Goal: Transaction & Acquisition: Purchase product/service

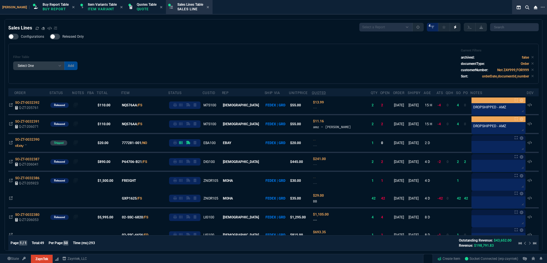
select select "1: BROV"
select select
click at [165, 58] on div "Filter Table Select One Add Filter () Age () ATS () Cond (itemVariantCode) Cust…" at bounding box center [273, 64] width 521 height 30
click at [36, 30] on fa-icon at bounding box center [36, 28] width 3 height 4
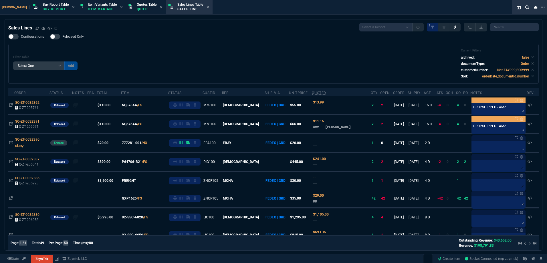
click at [240, 62] on div "Filter Table Select One Add Filter () Age () ATS () Cond (itemVariantCode) Cust…" at bounding box center [273, 64] width 521 height 30
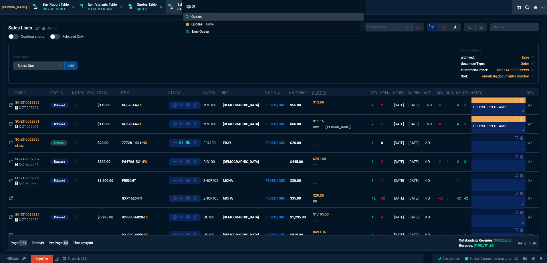
type input "quote"
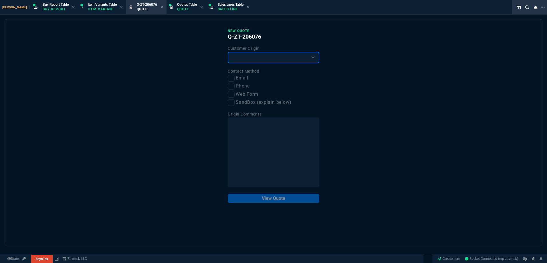
drag, startPoint x: 249, startPoint y: 53, endPoint x: 249, endPoint y: 63, distance: 10.0
click at [249, 53] on select "Existing Customer Amazon Lead (first order) Website Lead (first order) Called (…" at bounding box center [274, 57] width 92 height 11
click at [249, 64] on div "New Quote Q-ZT-206076 Customer Origin Existing Customer Amazon Lead (first orde…" at bounding box center [274, 116] width 92 height 175
click at [246, 59] on select "Existing Customer Amazon Lead (first order) Website Lead (first order) Called (…" at bounding box center [274, 57] width 92 height 11
select select "existing"
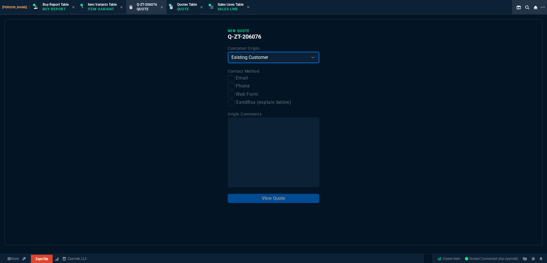
click at [228, 52] on select "Existing Customer Amazon Lead (first order) Website Lead (first order) Called (…" at bounding box center [274, 57] width 92 height 11
click at [232, 84] on input "Phone" at bounding box center [231, 86] width 7 height 7
checkbox input "true"
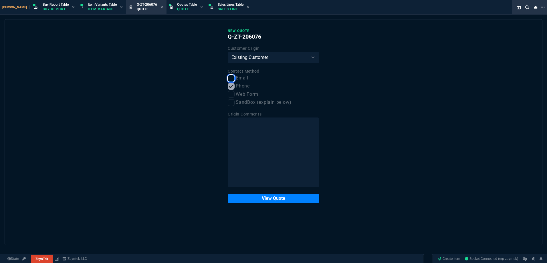
click at [231, 81] on input "Email" at bounding box center [231, 78] width 7 height 7
checkbox input "true"
click at [232, 88] on input "Phone" at bounding box center [231, 86] width 7 height 7
checkbox input "false"
click at [270, 197] on button "View Quote" at bounding box center [274, 198] width 92 height 9
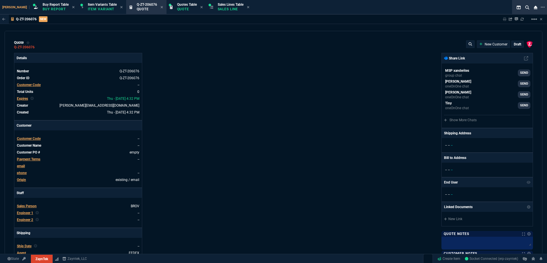
click at [32, 84] on span "Customer Code" at bounding box center [29, 85] width 24 height 4
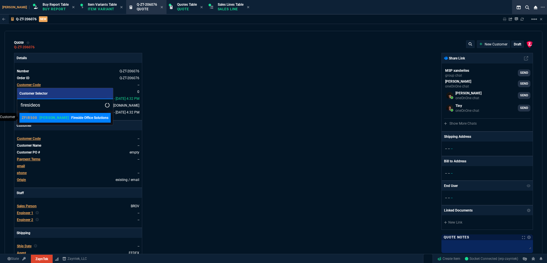
type input "firesideos"
click at [75, 118] on p "Fireside Office Solutions" at bounding box center [89, 117] width 37 height 5
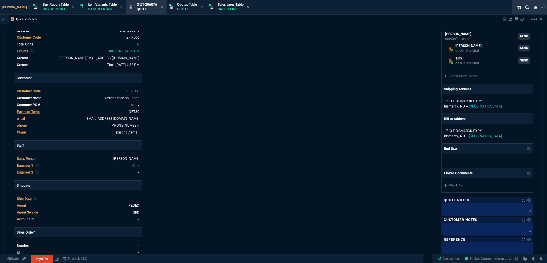
scroll to position [86, 0]
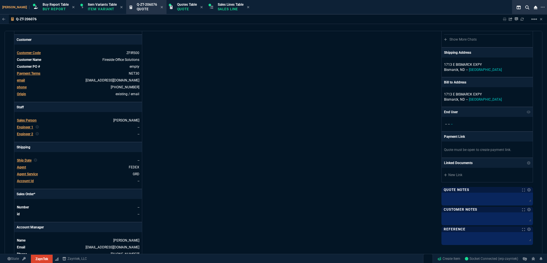
click at [27, 127] on span "Engineer 1" at bounding box center [25, 127] width 16 height 4
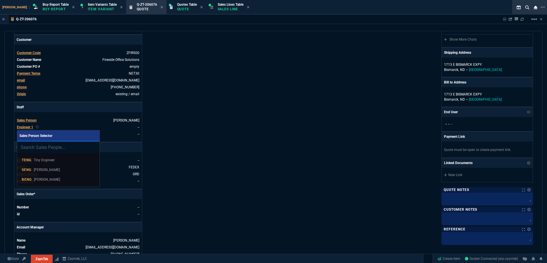
click at [56, 180] on p "[PERSON_NAME]" at bounding box center [47, 179] width 26 height 5
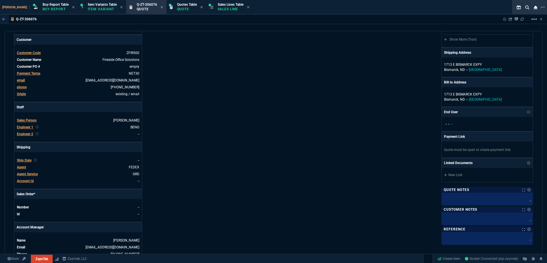
click at [217, 141] on div "Details Number Q-ZT-206076 Order ID Q-ZT-206076 Customer Code ZFIR500 Total Uni…" at bounding box center [144, 114] width 260 height 295
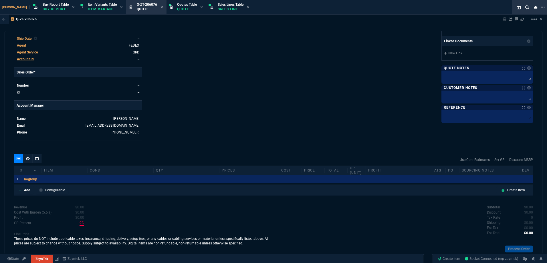
scroll to position [228, 0]
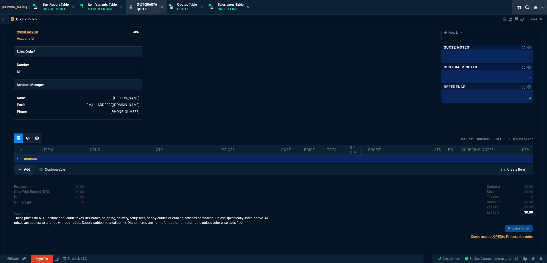
click at [22, 169] on link "Add" at bounding box center [24, 169] width 19 height 9
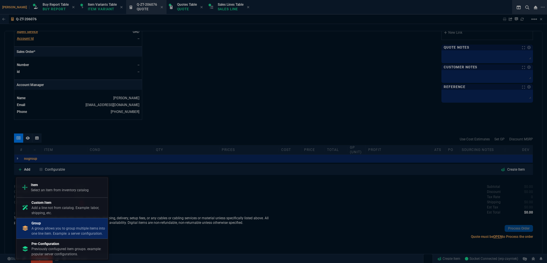
click at [46, 228] on p "A group allows you to group multiple items into one line item. Example: a serve…" at bounding box center [68, 231] width 74 height 10
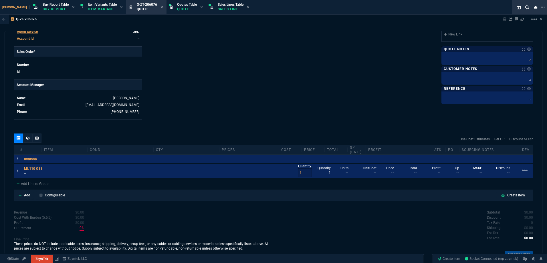
click at [43, 173] on p "--" at bounding box center [35, 173] width 22 height 5
click at [519, 169] on link "linear_scale" at bounding box center [523, 171] width 9 height 9
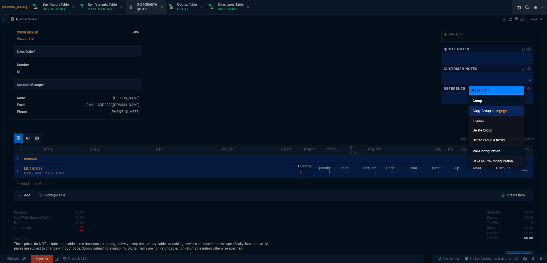
click at [491, 111] on link "Copy Group Id 9sgxgv" at bounding box center [496, 111] width 55 height 10
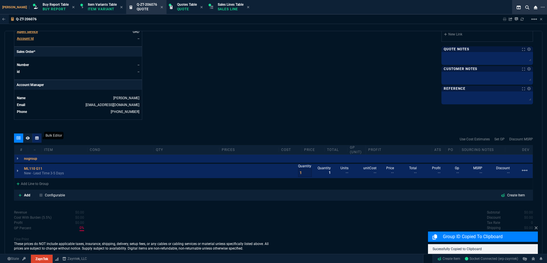
drag, startPoint x: 39, startPoint y: 139, endPoint x: 3, endPoint y: 139, distance: 35.5
click at [39, 139] on div at bounding box center [36, 138] width 9 height 9
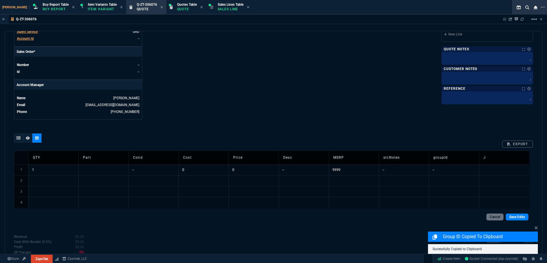
click at [64, 167] on td "1" at bounding box center [53, 170] width 50 height 11
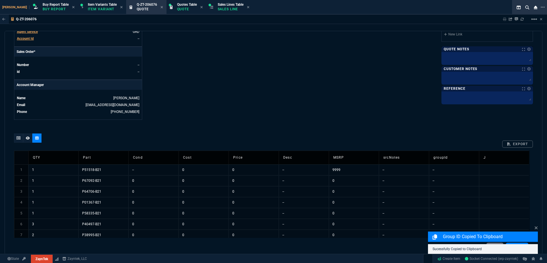
scroll to position [286, 0]
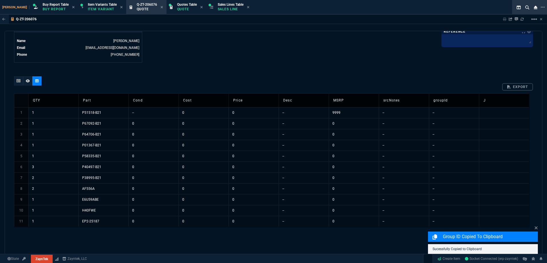
click at [391, 114] on td "--" at bounding box center [404, 112] width 50 height 11
click at [452, 112] on td "--" at bounding box center [454, 112] width 50 height 11
click at [351, 111] on td "9999" at bounding box center [354, 112] width 50 height 11
type input "-1"
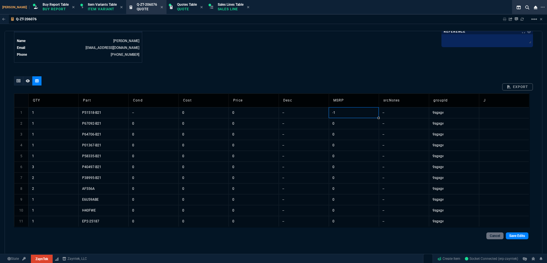
click at [373, 110] on td "-1" at bounding box center [354, 112] width 50 height 11
drag, startPoint x: 378, startPoint y: 118, endPoint x: 359, endPoint y: 227, distance: 111.3
click at [359, 227] on div "QTY Part Cond Cost Price Desc MSRP srcNotes groupId J 1 1 P51518-B21 -- 0 0 -- …" at bounding box center [272, 161] width 516 height 134
click at [292, 108] on td "--" at bounding box center [304, 112] width 50 height 11
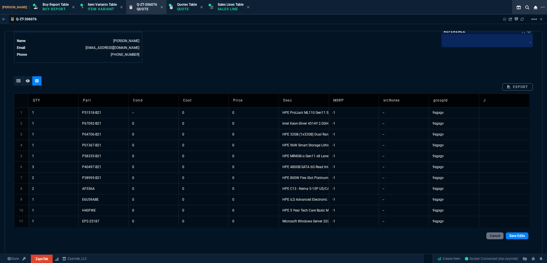
click at [138, 114] on td "--" at bounding box center [153, 112] width 50 height 11
click at [151, 128] on td "0" at bounding box center [153, 123] width 50 height 11
click at [520, 236] on link "Save Edits" at bounding box center [517, 236] width 23 height 7
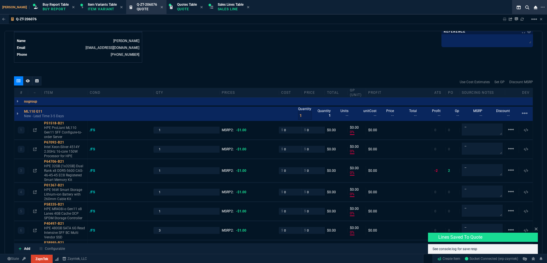
type input "0"
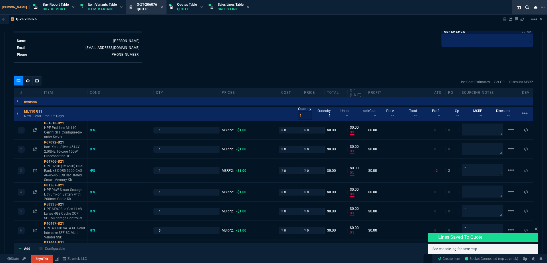
type input "0"
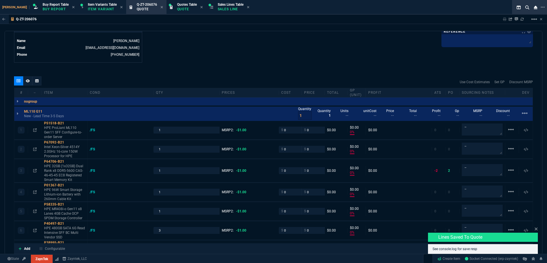
type input "0"
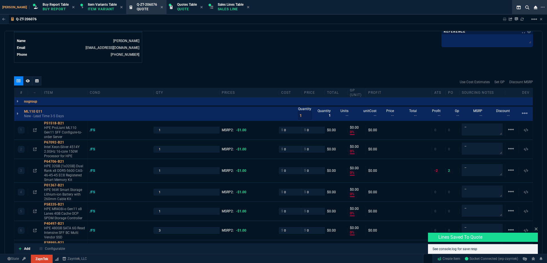
type input "0"
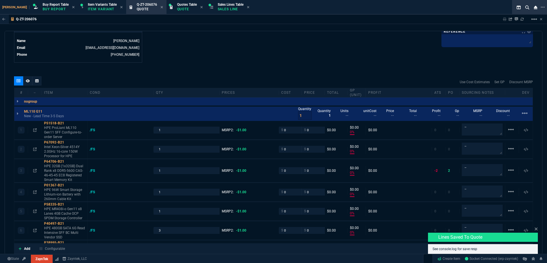
type input "0"
type input "100"
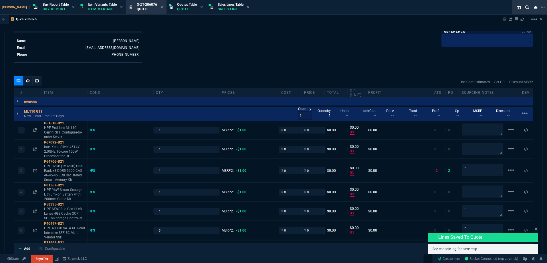
type input "100"
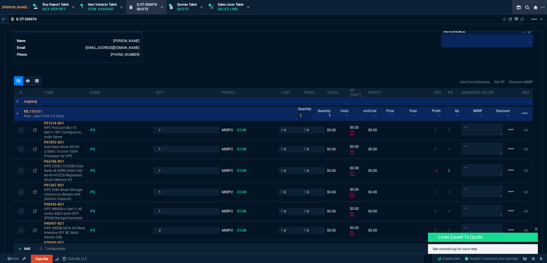
type input "100"
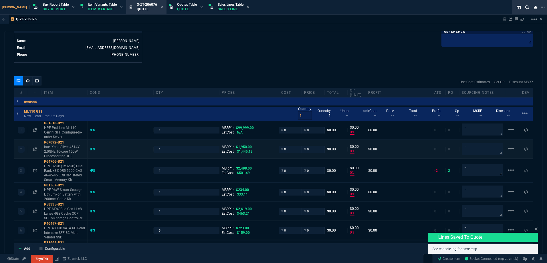
type input "0"
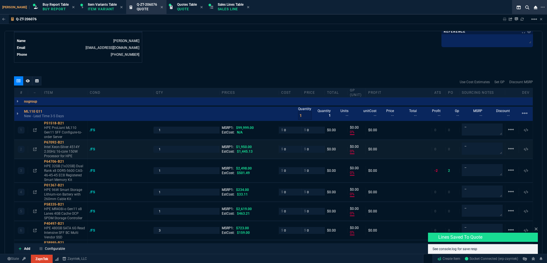
type input "0"
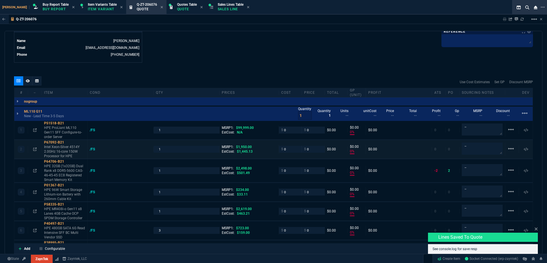
type input "0"
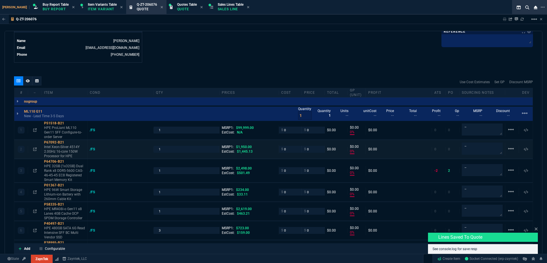
type input "0"
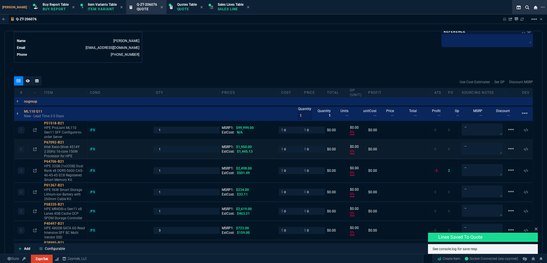
type input "0"
type input "100"
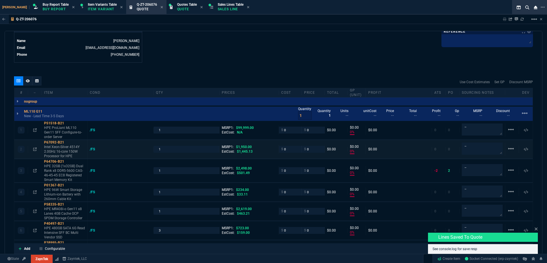
type input "100"
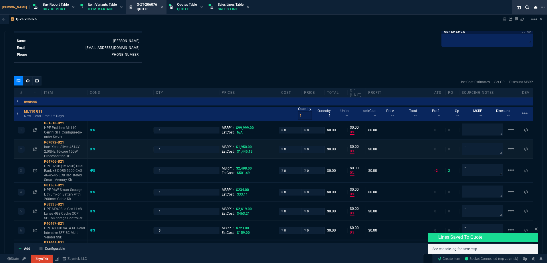
type input "100"
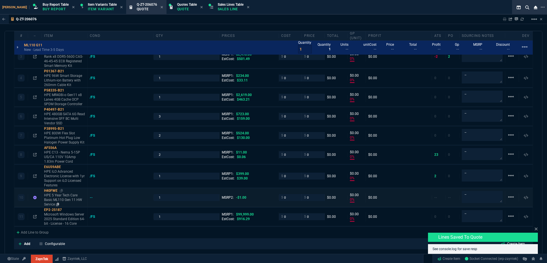
scroll to position [400, 0]
click at [58, 244] on p "Configurable" at bounding box center [55, 243] width 20 height 5
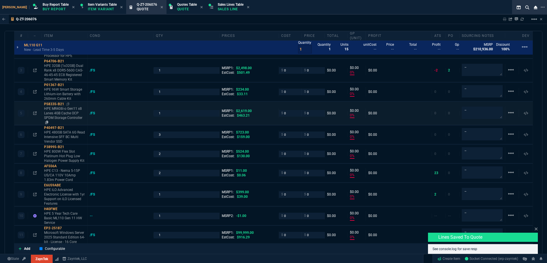
type input "0"
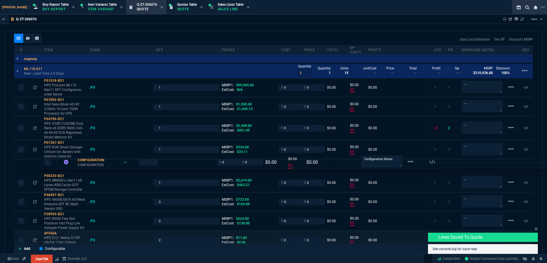
drag, startPoint x: 78, startPoint y: 122, endPoint x: 93, endPoint y: 233, distance: 112.5
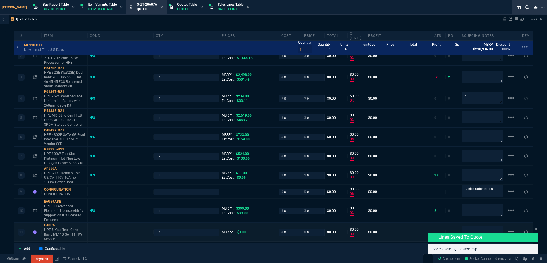
scroll to position [443, 0]
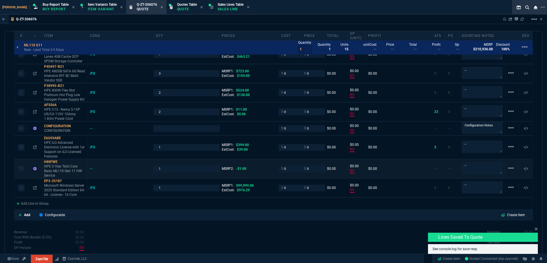
type input "0"
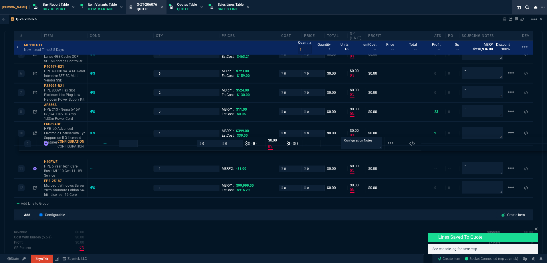
drag, startPoint x: 64, startPoint y: 127, endPoint x: 68, endPoint y: 165, distance: 38.6
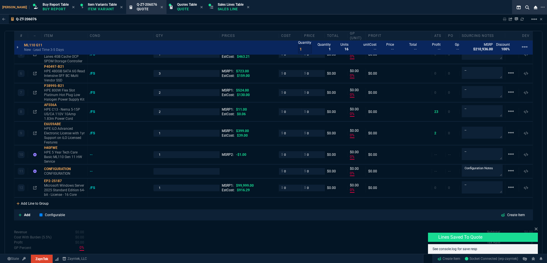
click at [35, 202] on div "Add Line to Group" at bounding box center [32, 203] width 37 height 10
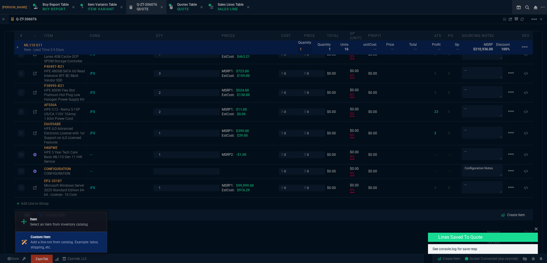
click at [46, 246] on p "Add a line not from catalog. Example: labor, shipping, etc." at bounding box center [68, 245] width 74 height 10
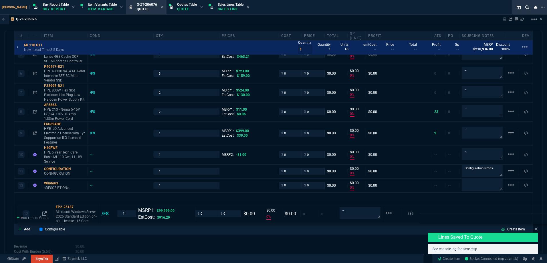
type input "0"
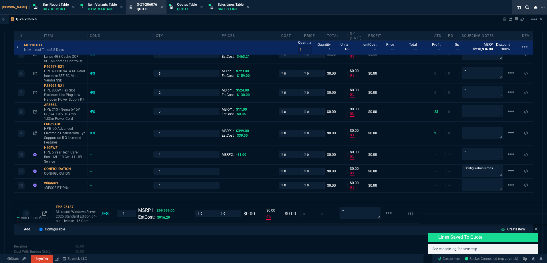
type input "0"
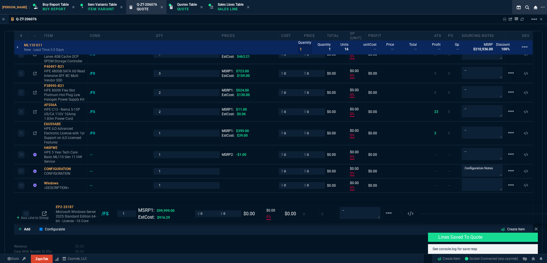
type input "0"
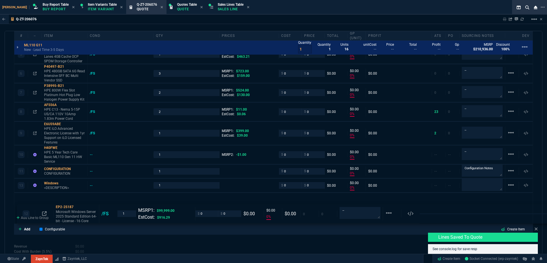
type input "0"
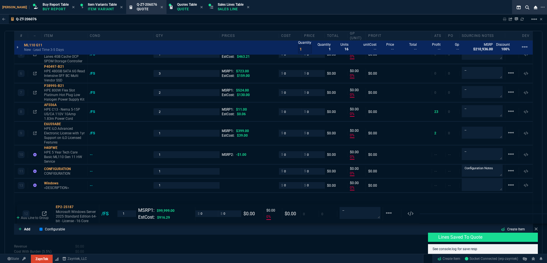
type input "0"
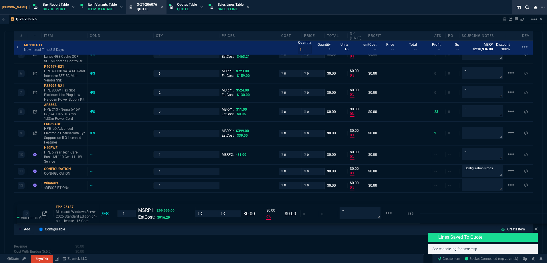
type input "0"
type input "100"
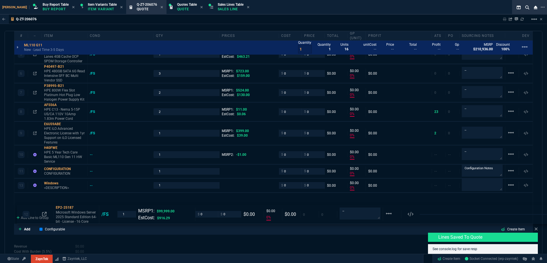
type input "100"
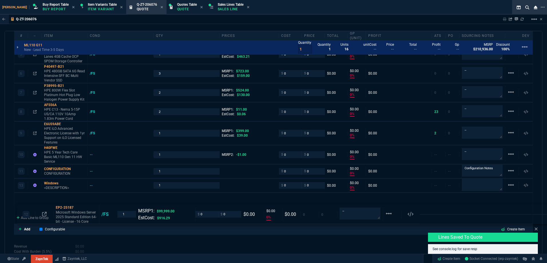
type input "100"
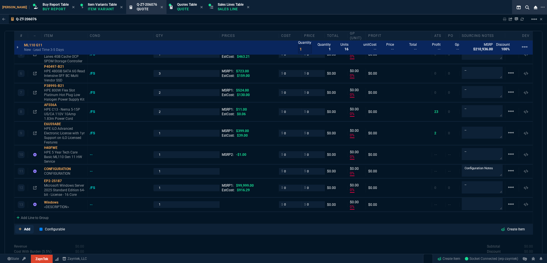
click at [22, 231] on link "Add" at bounding box center [24, 229] width 19 height 9
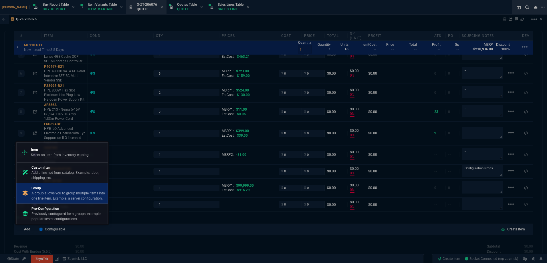
click at [60, 194] on p "A group allows you to group multiple items into one line item. Example: a serve…" at bounding box center [68, 196] width 74 height 10
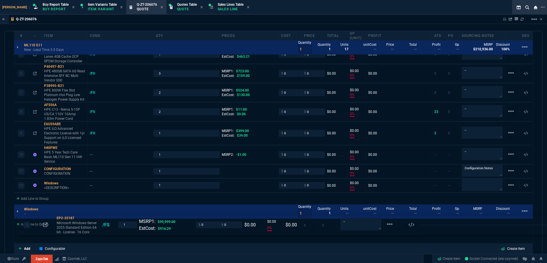
drag, startPoint x: 63, startPoint y: 191, endPoint x: 68, endPoint y: 236, distance: 44.4
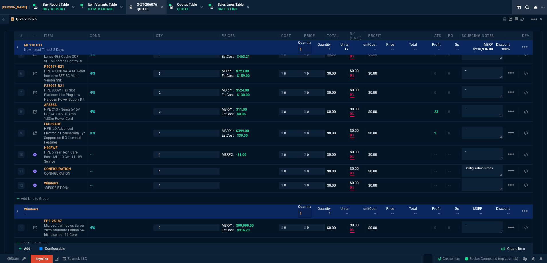
type input "0"
type input "100"
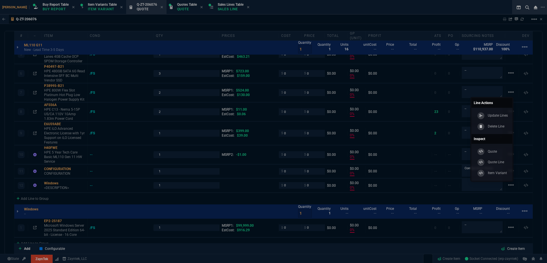
drag, startPoint x: 499, startPoint y: 127, endPoint x: 288, endPoint y: 22, distance: 235.5
click at [499, 126] on p "Delete Line" at bounding box center [496, 126] width 17 height 5
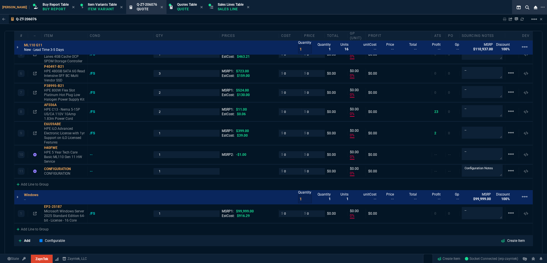
type input "0"
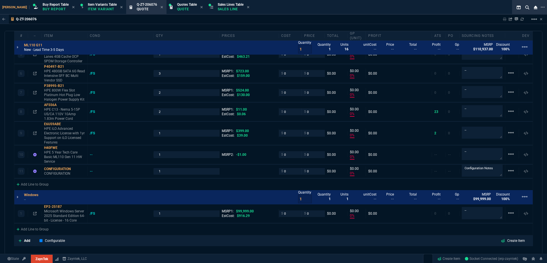
type input "0"
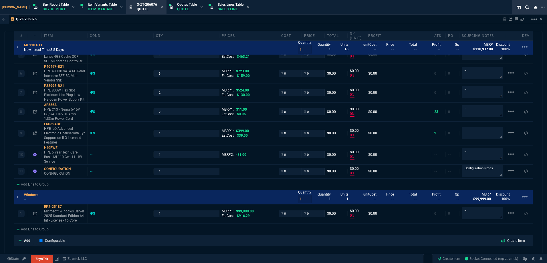
type input "0"
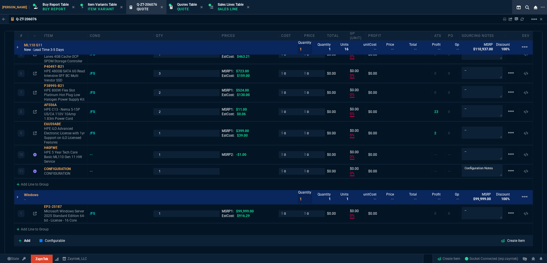
type input "0"
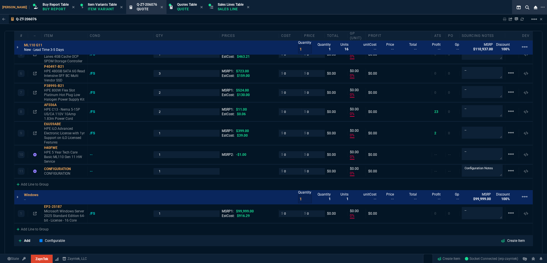
type input "0"
type input "100"
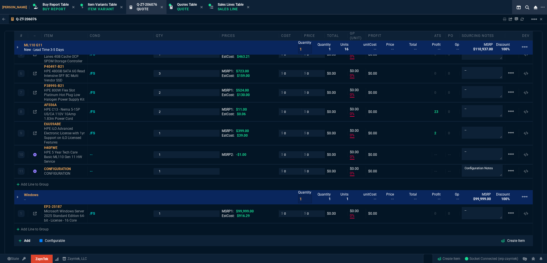
type input "100"
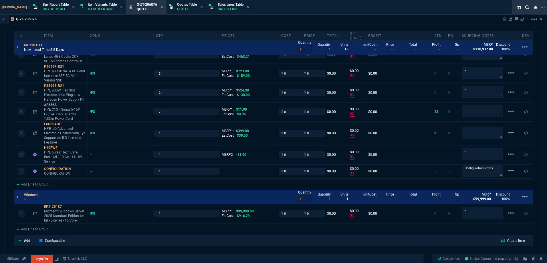
type input "100"
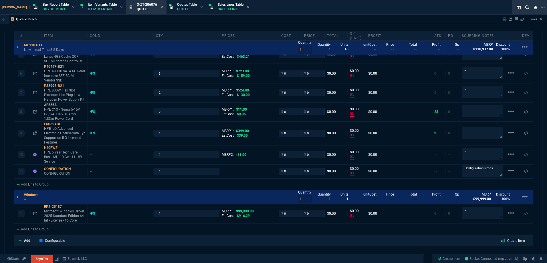
click at [26, 201] on p "--" at bounding box center [33, 199] width 18 height 5
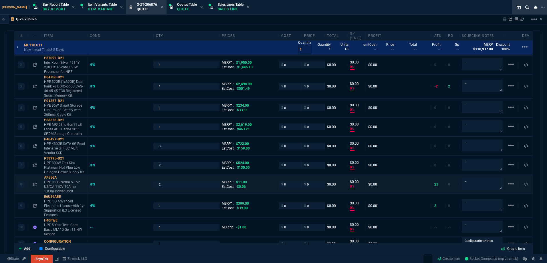
scroll to position [328, 0]
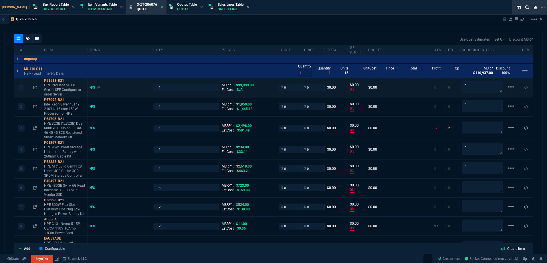
click at [90, 90] on div "/FS" at bounding box center [95, 87] width 11 height 5
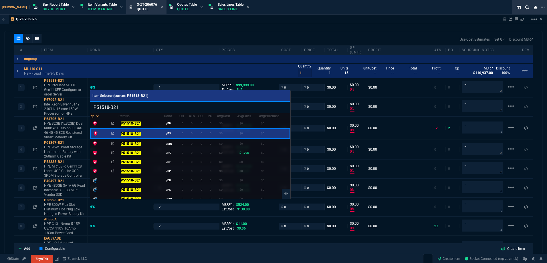
click at [248, 40] on div at bounding box center [273, 131] width 547 height 263
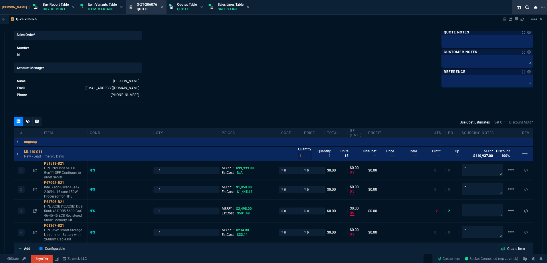
scroll to position [242, 0]
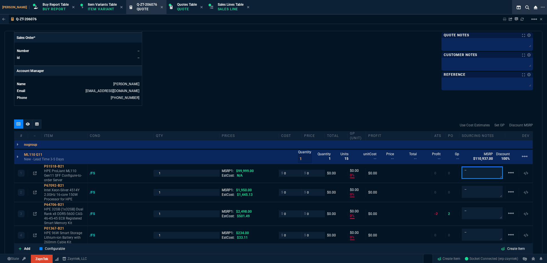
drag, startPoint x: 479, startPoint y: 169, endPoint x: 470, endPoint y: 162, distance: 11.2
click at [479, 169] on textarea "--" at bounding box center [482, 173] width 41 height 12
paste textarea "P71687-005"
type textarea "P71687-005"
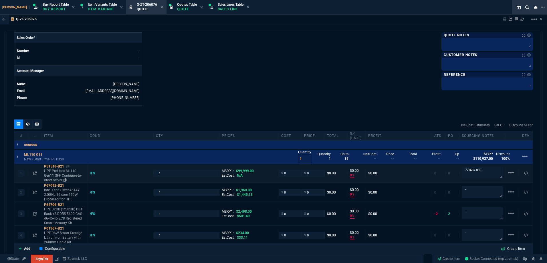
click at [54, 177] on p "HPE ProLiant ML110 Gen11 SFF Configure-to-order Server" at bounding box center [64, 176] width 41 height 14
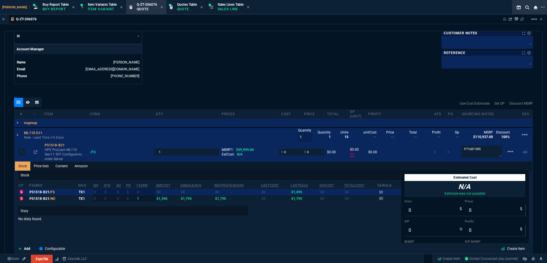
scroll to position [300, 0]
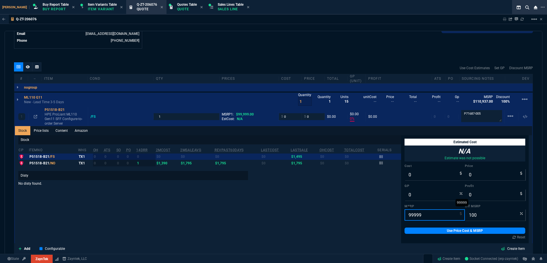
click at [428, 213] on input "99999" at bounding box center [435, 214] width 60 height 11
type input "6000"
click at [427, 229] on link "Use Price Cost & MSRP" at bounding box center [465, 231] width 121 height 6
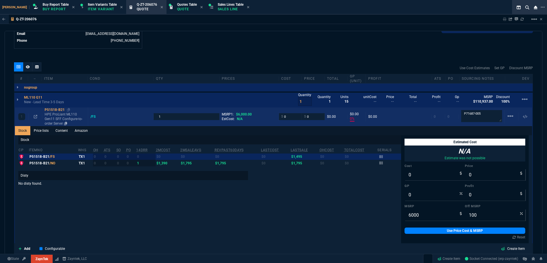
click at [69, 124] on p "HPE ProLiant ML110 Gen11 SFF Configure-to-order Server" at bounding box center [65, 119] width 41 height 14
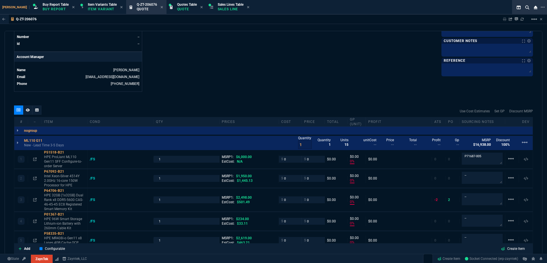
scroll to position [185, 0]
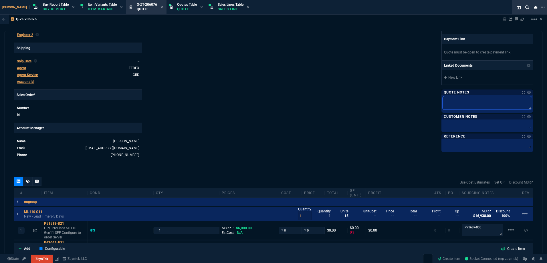
click at [462, 104] on textarea at bounding box center [487, 102] width 89 height 13
paste textarea "P71687-005"
type textarea "P71687-005"
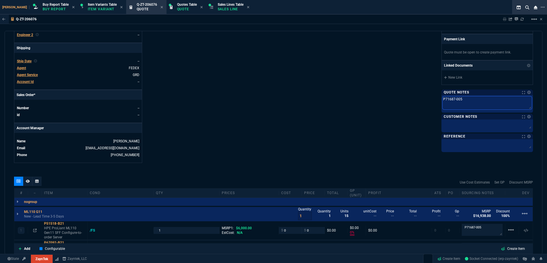
type textarea "P71687-005"
type textarea "P71687-005 B"
type textarea "P71687-005 Br"
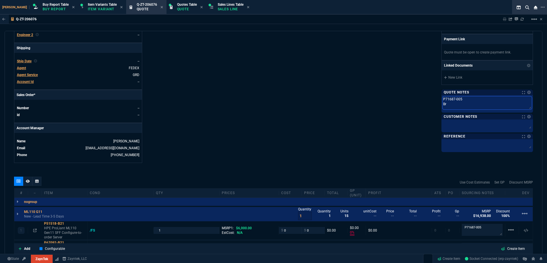
type textarea "P71687-005 Bre"
type textarea "P71687-005 Brea"
type textarea "P71687-005 Break"
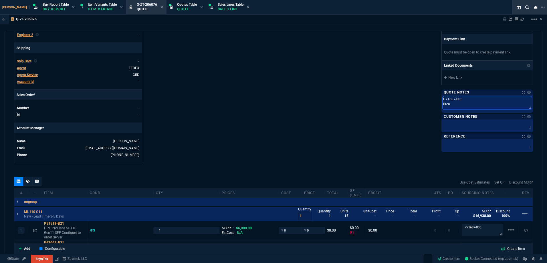
type textarea "P71687-005 Break"
type textarea "P71687-005 Breakd"
type textarea "P71687-005 Breakdw"
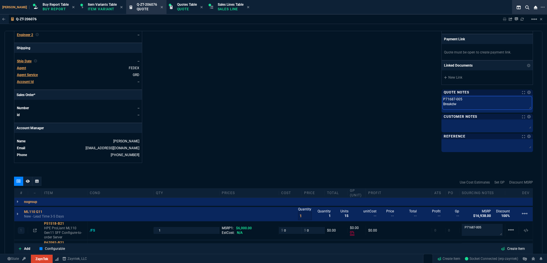
type textarea "P71687-005 Breakdwo"
type textarea "P71687-005 Breakdwon"
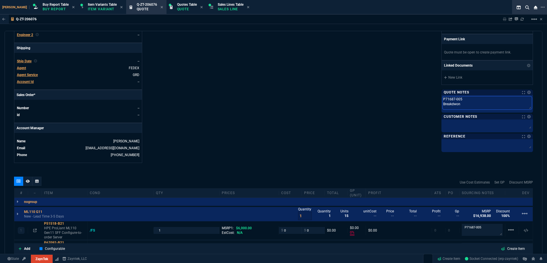
type textarea "P71687-005 Breakdwon"
type textarea "P71687-005 Breakdwo"
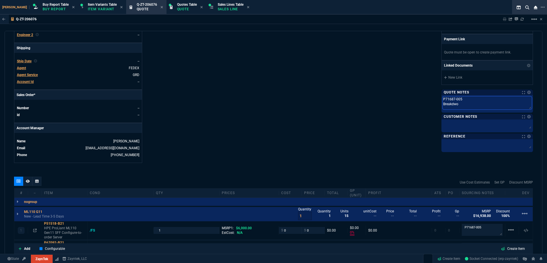
type textarea "P71687-005 Breakdw"
type textarea "P71687-005 Breakd"
type textarea "P71687-005 Breakdo"
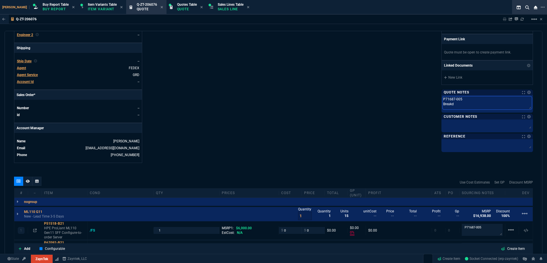
type textarea "P71687-005 Breakdo"
type textarea "P71687-005 Breakdow"
type textarea "P71687-005 Breakdown"
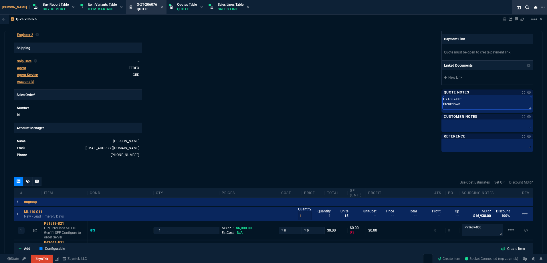
type textarea "P71687-005 Breakdown"
drag, startPoint x: 426, startPoint y: 108, endPoint x: 450, endPoint y: 107, distance: 23.5
click at [426, 108] on div "ZaynTek, LLC [STREET_ADDRESS] Share Link MSP xanderites group chat SEND [PERSON…" at bounding box center [404, 15] width 260 height 295
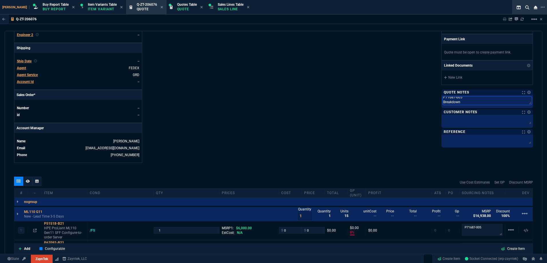
click at [457, 102] on textarea "P71687-005 Breakdown Remove 960 x2 and x1 memory" at bounding box center [487, 100] width 89 height 9
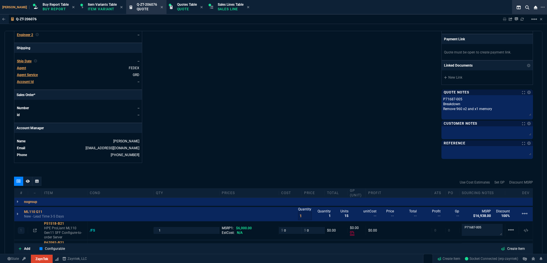
click at [403, 104] on div "ZaynTek, LLC [STREET_ADDRESS] Share Link MSP xanderites group chat SEND [PERSON…" at bounding box center [404, 15] width 260 height 295
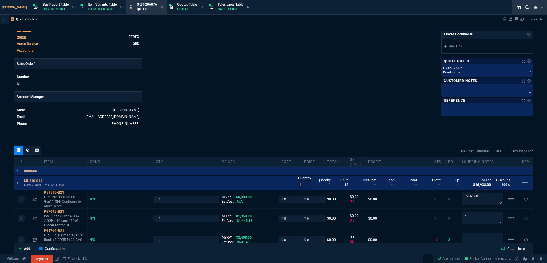
scroll to position [242, 0]
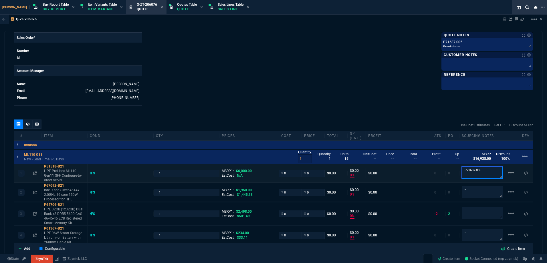
click at [483, 171] on textarea "P71687-005" at bounding box center [482, 173] width 41 height 12
paste textarea "Breakdown Remove 960 x2 and x1 memory"
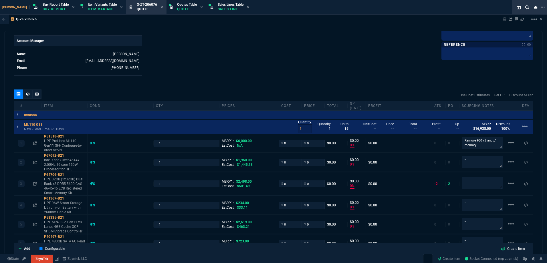
scroll to position [300, 0]
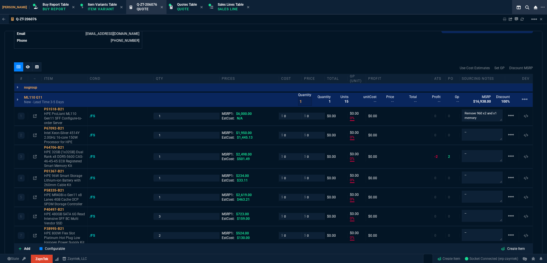
click at [255, 55] on div "quote Q-ZT-206076 Fireside Office Solutions draft ZaynTek, LLC [STREET_ADDRESS]…" at bounding box center [274, 143] width 538 height 224
click at [60, 118] on p "HPE ProLiant ML110 Gen11 SFF Configure-to-order Server" at bounding box center [64, 119] width 41 height 14
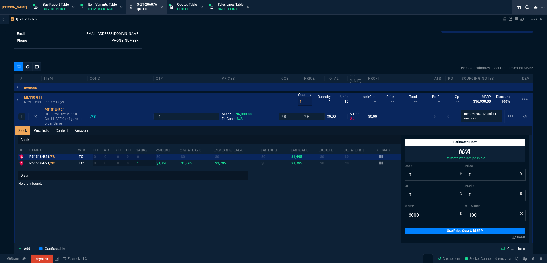
scroll to position [357, 0]
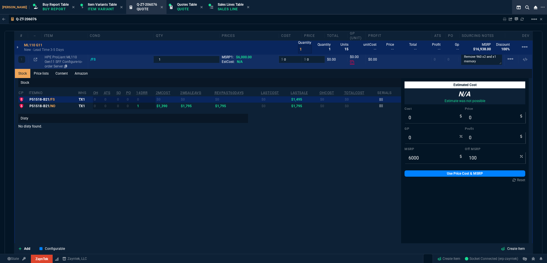
click at [53, 59] on p "HPE ProLiant ML110 Gen11 SFF Configure-to-order Server" at bounding box center [65, 62] width 41 height 14
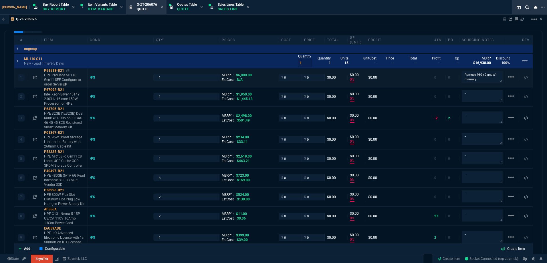
scroll to position [328, 0]
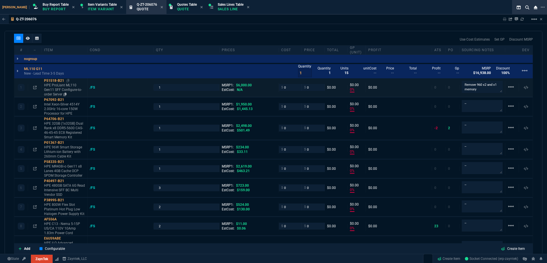
click at [58, 83] on div "P51518-B21" at bounding box center [64, 80] width 41 height 5
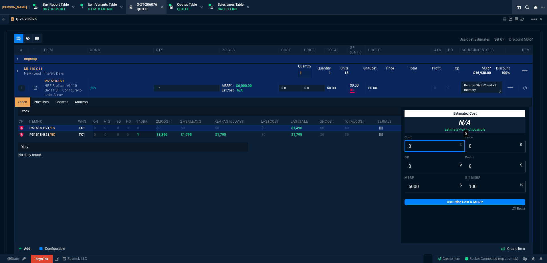
click at [409, 148] on input "0" at bounding box center [435, 146] width 60 height 11
click at [422, 143] on input "2" at bounding box center [435, 146] width 60 height 11
click at [435, 200] on link "Use Price Cost & MSRP" at bounding box center [465, 202] width 121 height 6
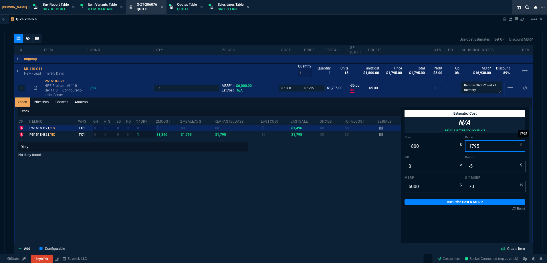
click at [473, 149] on input "1795" at bounding box center [495, 146] width 60 height 11
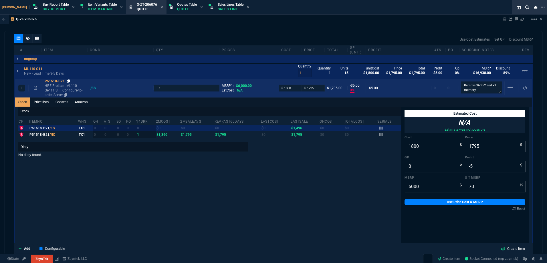
click at [69, 82] on icon at bounding box center [68, 81] width 3 height 3
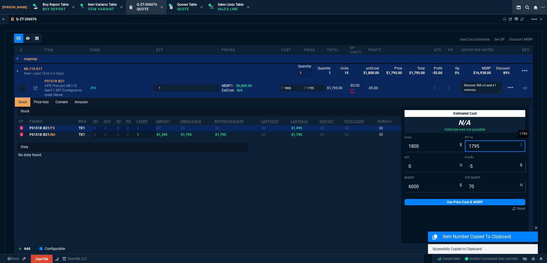
click at [482, 150] on input "1795" at bounding box center [495, 146] width 60 height 11
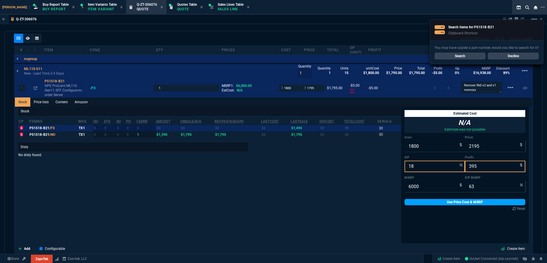
drag, startPoint x: 463, startPoint y: 198, endPoint x: 464, endPoint y: 201, distance: 3.1
click at [463, 198] on div "Estimated Cost N/A Estimate was not possible Cost 1800 Price 2195 GP 18 Profit …" at bounding box center [465, 161] width 128 height 108
click at [464, 201] on link "Use Price Cost & MSRP" at bounding box center [465, 202] width 121 height 6
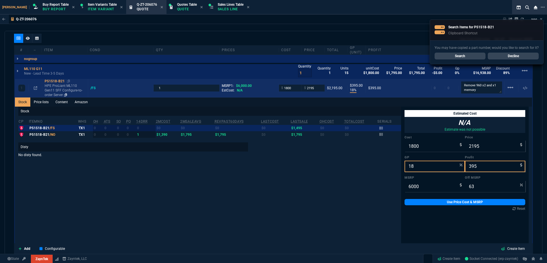
click at [64, 92] on p "HPE ProLiant ML110 Gen11 SFF Configure-to-order Server" at bounding box center [65, 91] width 41 height 14
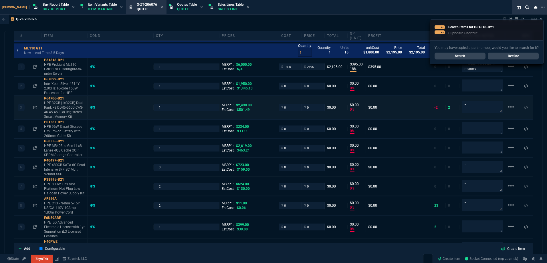
scroll to position [357, 0]
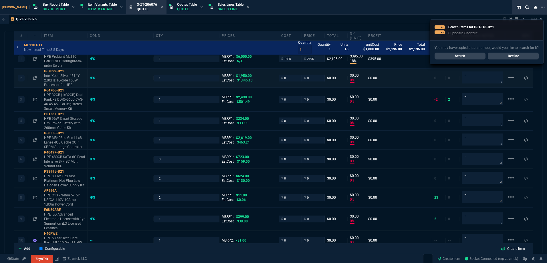
click at [90, 78] on div "/FS" at bounding box center [121, 78] width 66 height 5
click at [92, 78] on div "/FS" at bounding box center [95, 78] width 11 height 5
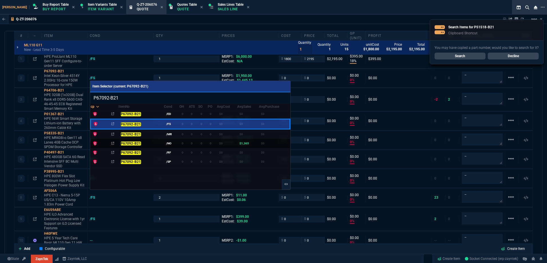
click at [181, 143] on td "0" at bounding box center [183, 143] width 9 height 9
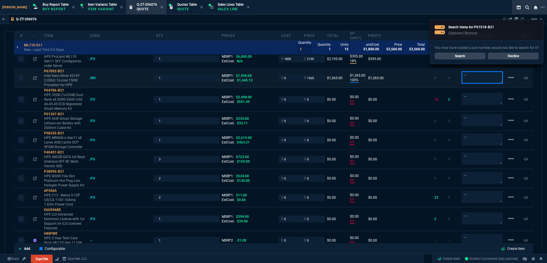
click at [465, 76] on textarea "--" at bounding box center [482, 78] width 41 height 12
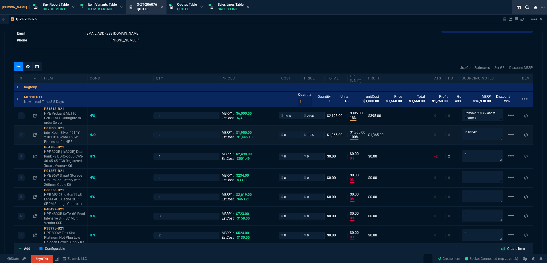
scroll to position [300, 0]
click at [58, 136] on p "intel Xeon-Silver 4514Y 2.0GHz 16-core 150W Processor for HPE" at bounding box center [64, 138] width 41 height 14
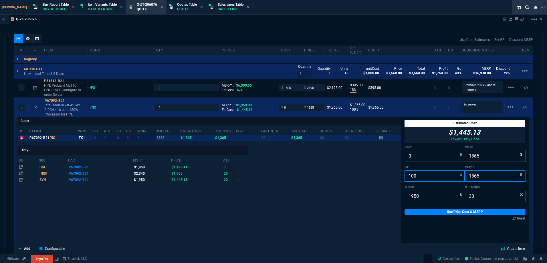
scroll to position [0, 0]
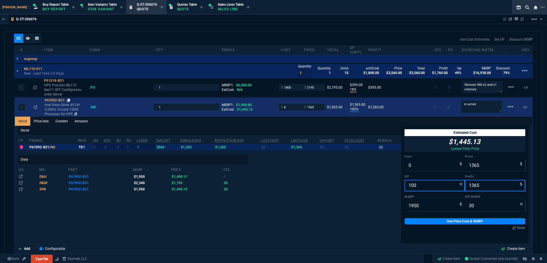
click at [69, 102] on icon at bounding box center [68, 100] width 3 height 3
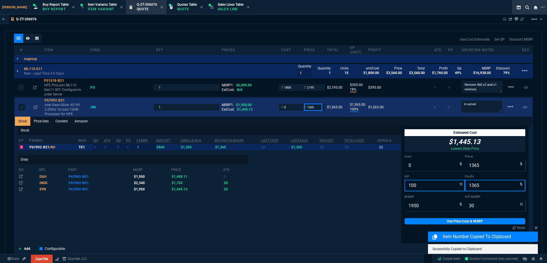
click at [311, 109] on input "1365" at bounding box center [313, 107] width 18 height 7
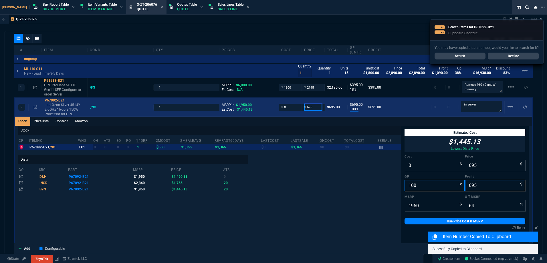
click at [310, 109] on input "695" at bounding box center [313, 107] width 18 height 7
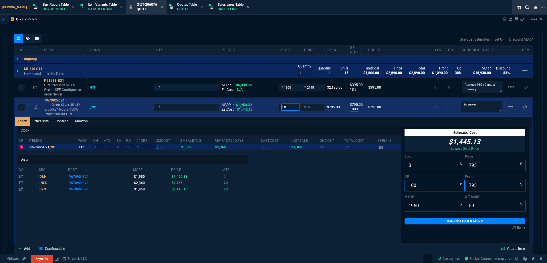
click at [290, 110] on input "0" at bounding box center [290, 107] width 18 height 7
click at [478, 105] on textarea "in server" at bounding box center [481, 106] width 41 height 11
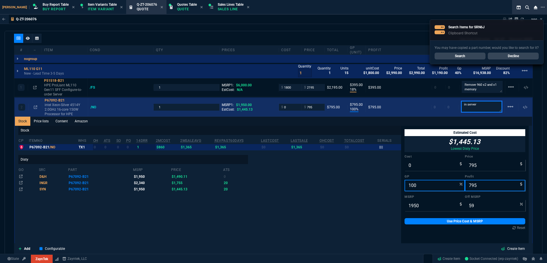
paste textarea "SRN6J"
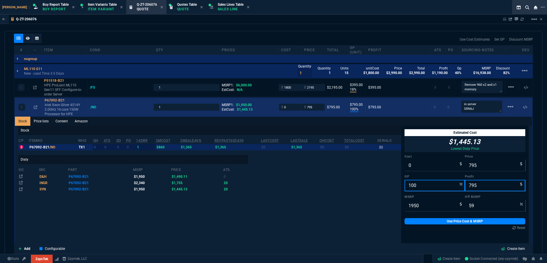
drag, startPoint x: 58, startPoint y: 112, endPoint x: 316, endPoint y: 114, distance: 258.1
click at [58, 112] on p "intel Xeon-Silver 4514Y 2.0GHz 16-core 150W Processor for HPE" at bounding box center [65, 110] width 41 height 14
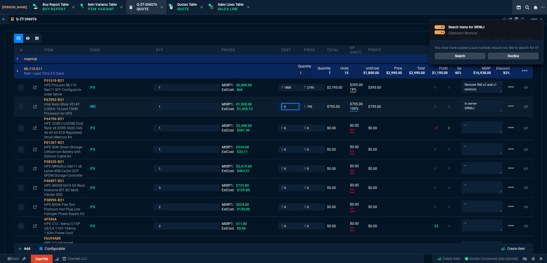
click at [286, 109] on input "0" at bounding box center [290, 106] width 18 height 7
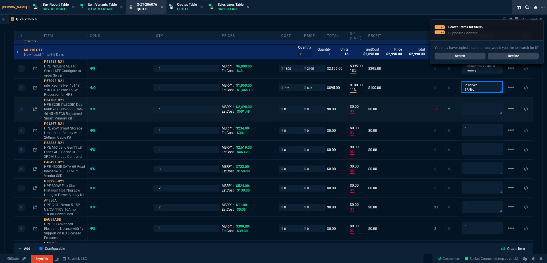
scroll to position [357, 0]
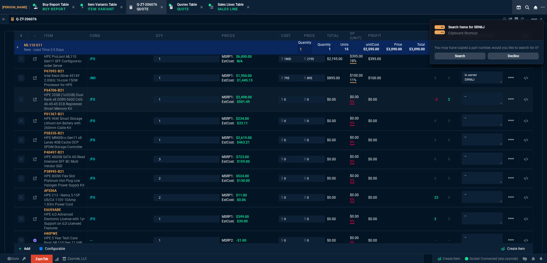
click at [90, 102] on div "3 P64706-B21 HPE 32GB (1x32GB) Dual Rank x8 DDR5-5600 CAS-46-45-45 EC8 Register…" at bounding box center [273, 99] width 519 height 23
click at [90, 102] on div "/FS" at bounding box center [95, 99] width 11 height 5
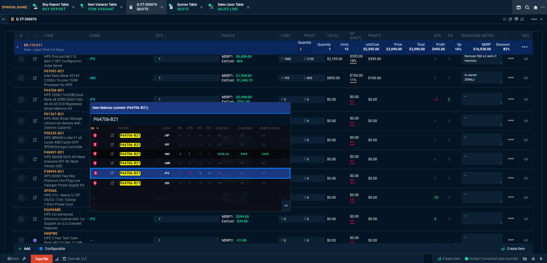
click at [185, 153] on td "1" at bounding box center [181, 153] width 9 height 9
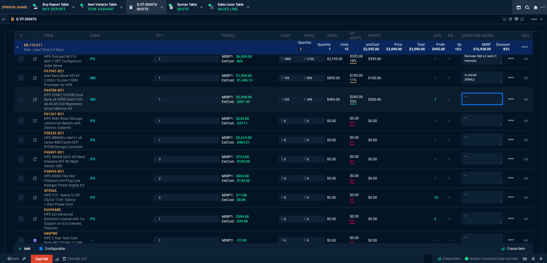
drag, startPoint x: 469, startPoint y: 98, endPoint x: 454, endPoint y: 98, distance: 15.2
click at [455, 98] on div "3 P64706-B21 HPE 32GB (1x32GB) Dual Rank x8 DDR5-5600 CAS-46-45-45 EC8 Register…" at bounding box center [273, 99] width 519 height 23
click at [68, 91] on icon at bounding box center [67, 90] width 3 height 3
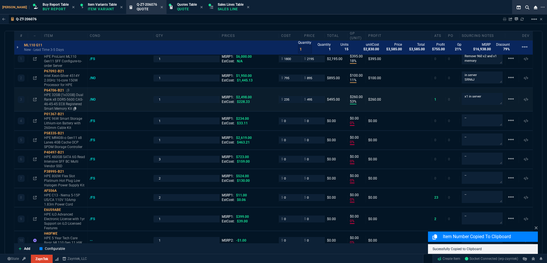
click at [72, 100] on p "HPE 32GB (1x32GB) Dual Rank x8 DDR5-5600 CAS-46-45-45 EC8 Registered Smart Memo…" at bounding box center [64, 102] width 41 height 18
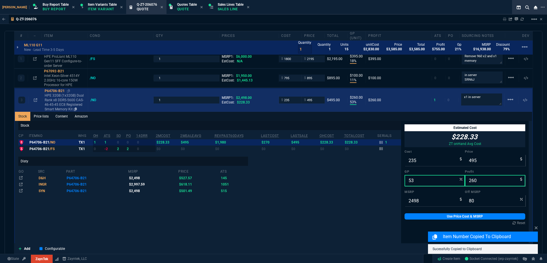
click at [70, 101] on p "HPE 32GB (1x32GB) Dual Rank x8 DDR5-5600 CAS-46-45-45 EC8 Registered Smart Memo…" at bounding box center [65, 102] width 41 height 18
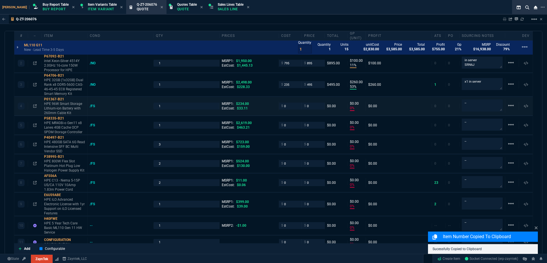
scroll to position [385, 0]
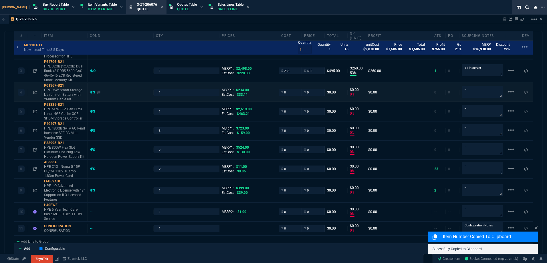
click at [95, 94] on div "/FS" at bounding box center [95, 92] width 11 height 5
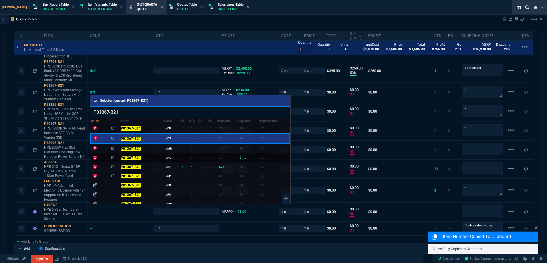
click at [173, 154] on td "/NO" at bounding box center [171, 157] width 15 height 9
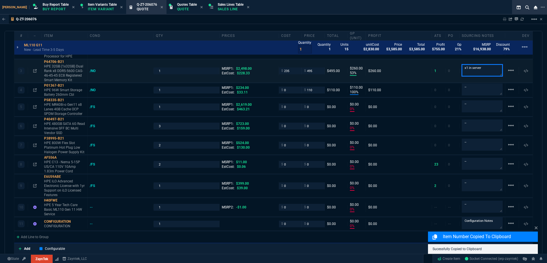
click at [487, 69] on textarea "x1 in server" at bounding box center [482, 70] width 41 height 12
drag, startPoint x: 474, startPoint y: 75, endPoint x: 466, endPoint y: 74, distance: 7.7
click at [466, 74] on textarea "x1 in server" at bounding box center [482, 70] width 41 height 11
click at [479, 91] on textarea "--" at bounding box center [482, 90] width 41 height 12
paste textarea "in server"
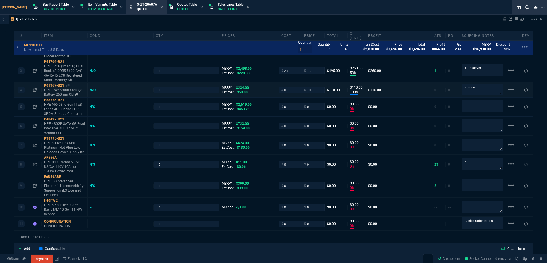
click at [56, 93] on p "HPE 96W Smart Storage Battery 260mm Cbl" at bounding box center [64, 92] width 41 height 9
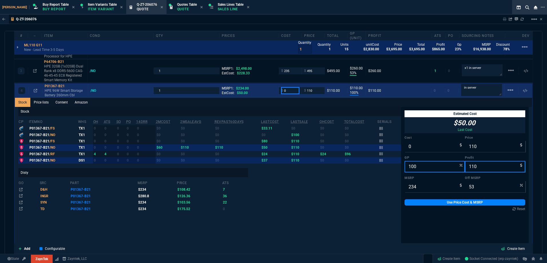
click at [291, 93] on input "0" at bounding box center [290, 90] width 18 height 7
click at [72, 90] on p "HPE 96W Smart Storage Battery 260mm Cbl" at bounding box center [65, 92] width 41 height 9
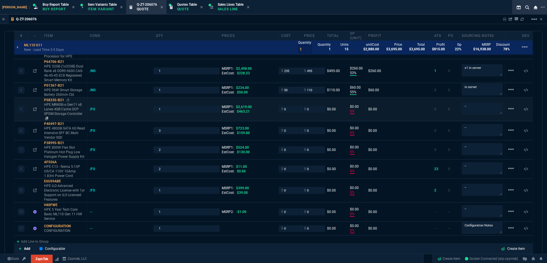
click at [72, 108] on p "HPE MR408i-o Gen11 x8 Lanes 4GB Cache OCP SPDM Storage Controller" at bounding box center [64, 111] width 41 height 18
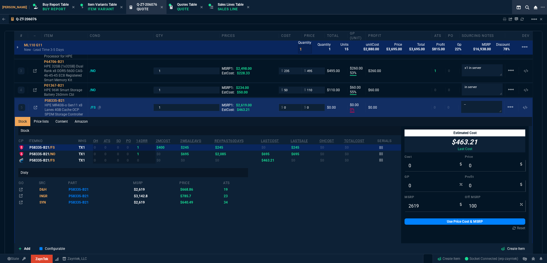
click at [93, 109] on div "/FS" at bounding box center [95, 107] width 11 height 5
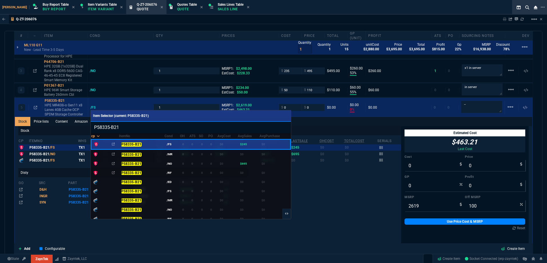
drag, startPoint x: 154, startPoint y: 165, endPoint x: 146, endPoint y: 156, distance: 11.7
click at [154, 164] on div "P58335-B21" at bounding box center [141, 164] width 41 height 6
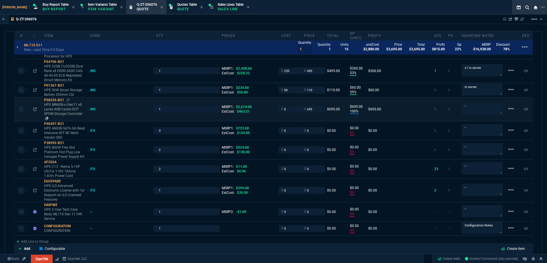
click at [70, 111] on p "HPE MR408i-o Gen11 x8 Lanes 4GB Cache OCP SPDM Storage Controller" at bounding box center [64, 111] width 41 height 18
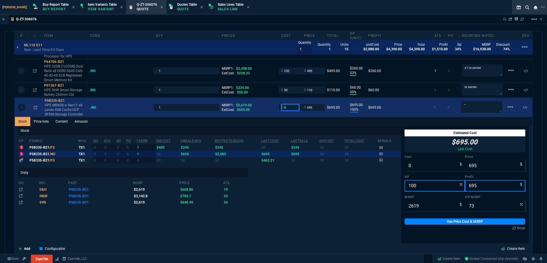
click at [291, 108] on input "0" at bounding box center [290, 107] width 18 height 7
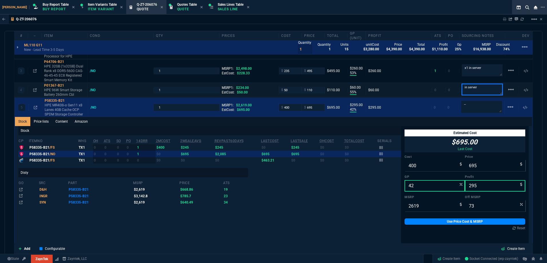
click at [479, 92] on textarea "in server" at bounding box center [482, 89] width 41 height 11
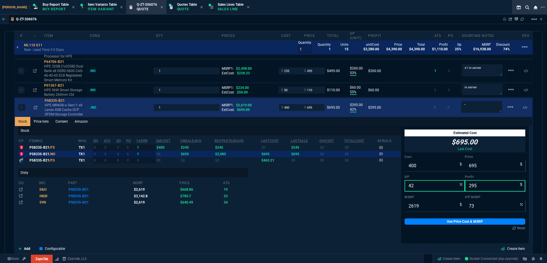
click at [478, 114] on p "--" at bounding box center [481, 107] width 41 height 13
click at [477, 108] on textarea "--" at bounding box center [481, 106] width 41 height 11
click at [470, 107] on textarea "--" at bounding box center [481, 106] width 41 height 11
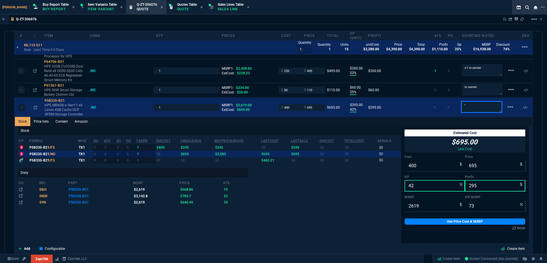
paste textarea "in server"
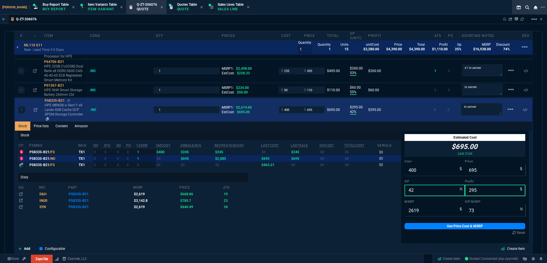
click at [70, 105] on p "HPE MR408i-o Gen11 x8 Lanes 4GB Cache OCP SPDM Storage Controller" at bounding box center [65, 112] width 41 height 18
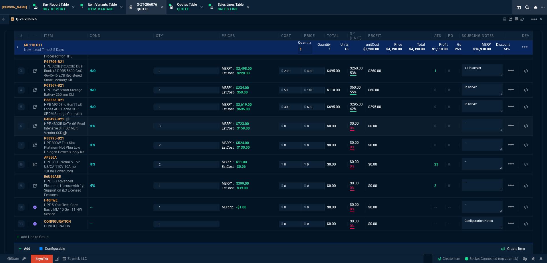
click at [72, 128] on p "HPE 480GB SATA 6G Read Intensive SFF BC Multi Vendor SSD" at bounding box center [64, 129] width 41 height 14
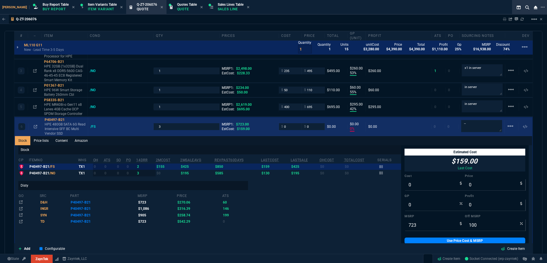
click at [90, 126] on div "/FS" at bounding box center [121, 126] width 66 height 5
click at [93, 127] on div "/FS" at bounding box center [95, 126] width 11 height 5
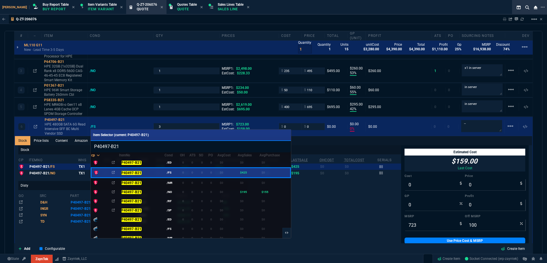
click at [153, 191] on div "P40497-B21" at bounding box center [141, 192] width 41 height 6
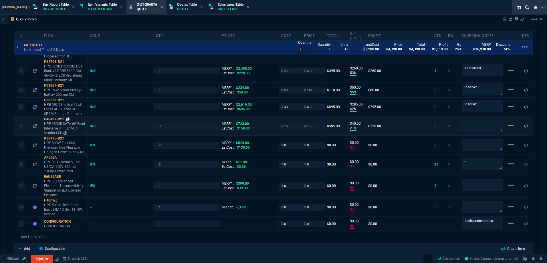
click at [68, 120] on icon at bounding box center [67, 119] width 3 height 3
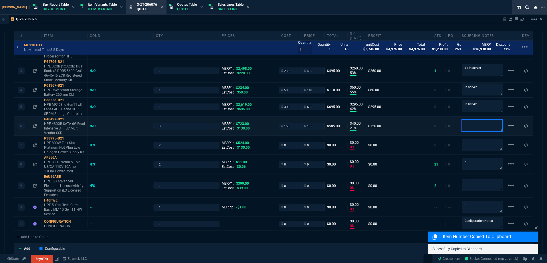
drag, startPoint x: 485, startPoint y: 127, endPoint x: 446, endPoint y: 127, distance: 39.8
click at [446, 127] on div "6 P40497-B21 HPE 480GB SATA 6G Read Intensive SFF BC Multi Vendor SSD /NO 3 MSR…" at bounding box center [273, 126] width 519 height 19
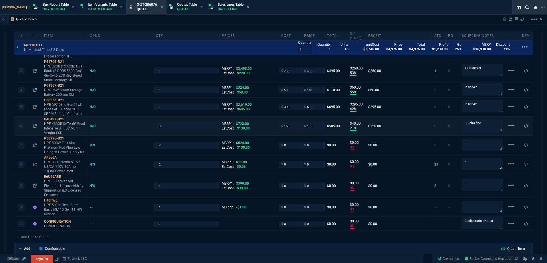
drag, startPoint x: 64, startPoint y: 124, endPoint x: 282, endPoint y: 130, distance: 218.2
click at [64, 124] on p "HPE 480GB SATA 6G Read Intensive SFF BC Multi Vendor SSD" at bounding box center [64, 129] width 41 height 14
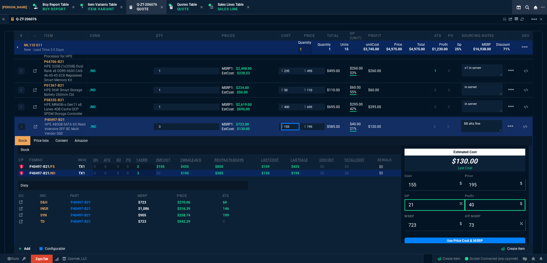
click at [285, 127] on input "155" at bounding box center [290, 126] width 18 height 7
click at [66, 125] on p "HPE 480GB SATA 6G Read Intensive SFF BC Multi Vendor SSD" at bounding box center [65, 129] width 41 height 14
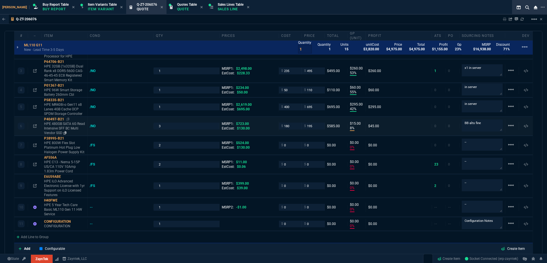
click at [78, 123] on p "HPE 480GB SATA 6G Read Intensive SFF BC Multi Vendor SSD" at bounding box center [64, 129] width 41 height 14
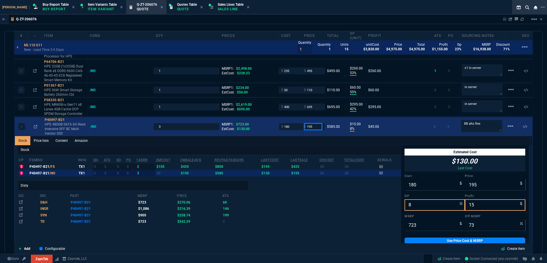
click at [309, 128] on input "195" at bounding box center [313, 126] width 18 height 7
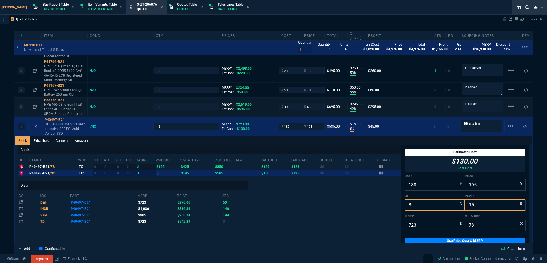
drag, startPoint x: 68, startPoint y: 120, endPoint x: 21, endPoint y: 108, distance: 48.1
click at [68, 120] on icon at bounding box center [68, 119] width 3 height 3
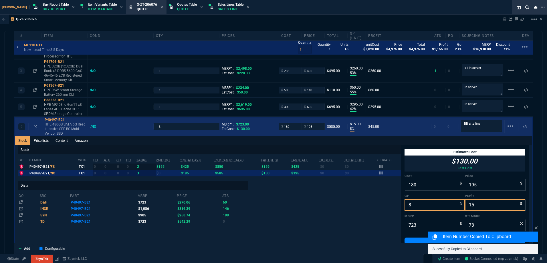
drag, startPoint x: 69, startPoint y: 125, endPoint x: 336, endPoint y: 125, distance: 266.7
click at [69, 125] on p "HPE 480GB SATA 6G Read Intensive SFF BC Multi Vendor SSD" at bounding box center [65, 129] width 41 height 14
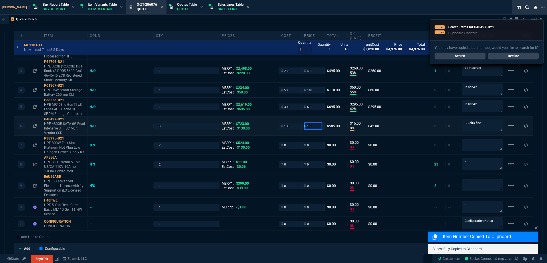
click at [315, 128] on input "195" at bounding box center [313, 126] width 18 height 7
click at [92, 145] on div "/FS" at bounding box center [95, 145] width 11 height 5
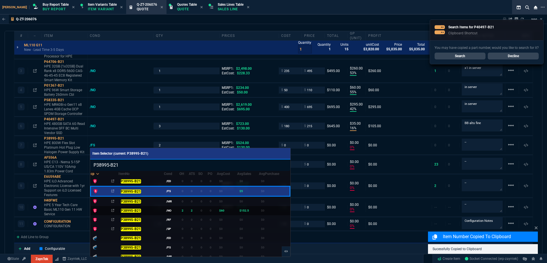
click at [177, 210] on td "/NO" at bounding box center [171, 210] width 15 height 9
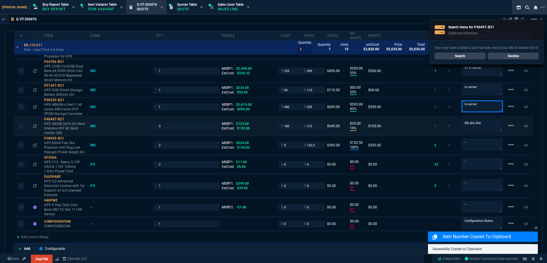
drag, startPoint x: 481, startPoint y: 108, endPoint x: 467, endPoint y: 120, distance: 18.6
click at [446, 108] on div "5 P58335-B21 HPE MR408i-o Gen11 x8 Lanes 4GB Cache OCP SPDM Storage Controller …" at bounding box center [273, 107] width 519 height 19
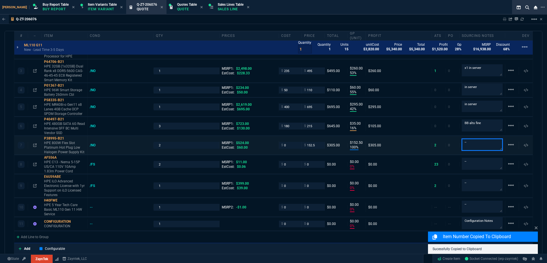
click at [475, 146] on textarea "--" at bounding box center [482, 145] width 41 height 12
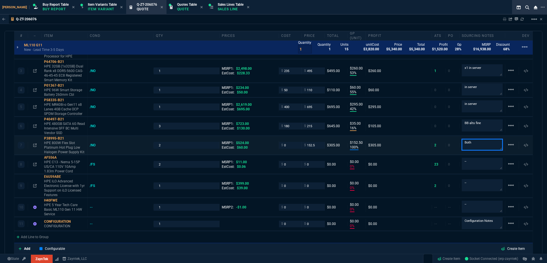
paste textarea "in server"
drag, startPoint x: 65, startPoint y: 149, endPoint x: 303, endPoint y: 150, distance: 238.1
click at [65, 149] on p "HPE 800W Flex Slot Platinum Hot Plug Low Halogen Power Supply Kit" at bounding box center [64, 148] width 41 height 14
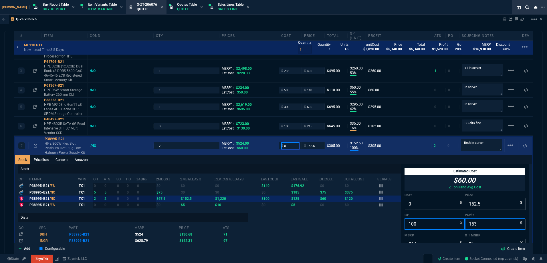
click at [286, 146] on input "0" at bounding box center [290, 146] width 18 height 7
click at [314, 147] on input "152.5" at bounding box center [313, 146] width 18 height 7
click at [296, 144] on input "0" at bounding box center [290, 146] width 18 height 7
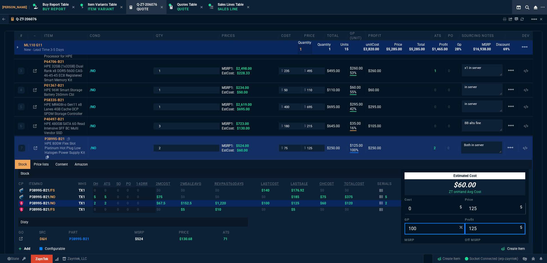
click at [69, 145] on p "HPE 800W Flex Slot Platinum Hot Plug Low Halogen Power Supply Kit" at bounding box center [65, 150] width 41 height 18
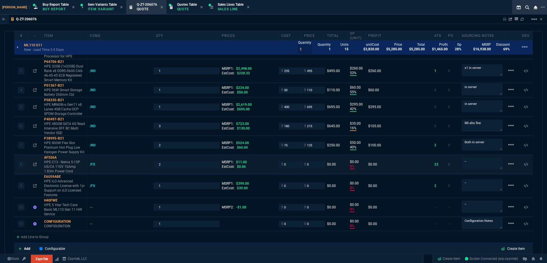
scroll to position [414, 0]
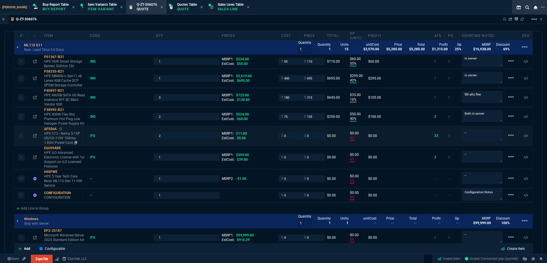
click at [74, 139] on p "HPE C13 - Nema 5-15P US/CA 110V 10Amp 1.83m Power Cord" at bounding box center [64, 138] width 41 height 14
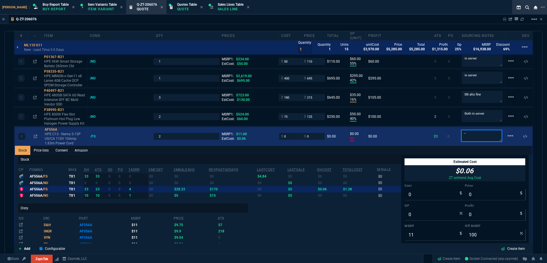
click at [481, 131] on textarea "--" at bounding box center [481, 136] width 41 height 12
click at [287, 139] on input "0" at bounding box center [290, 136] width 18 height 7
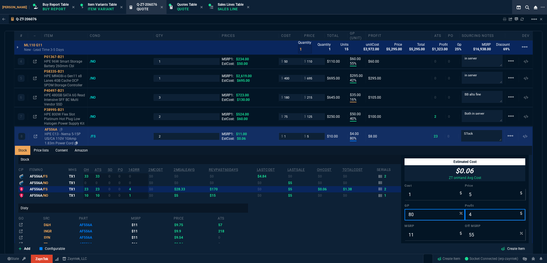
click at [69, 138] on p "HPE C13 - Nema 5-15P US/CA 110V 10Amp 1.83m Power Cord" at bounding box center [65, 139] width 41 height 14
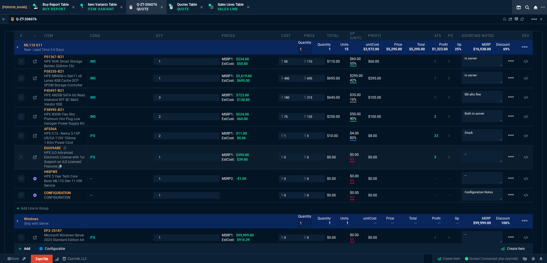
click at [68, 156] on p "HPE iLO Advanced Electronic License with 1yr Support on iLO Licensed Features" at bounding box center [64, 160] width 41 height 18
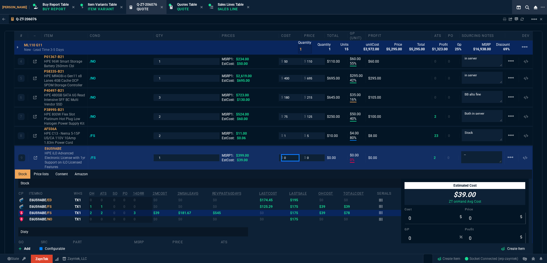
click at [284, 158] on input "0" at bounding box center [290, 158] width 18 height 7
click at [73, 155] on p "HPE iLO Advanced Electronic License with 1yr Support on iLO Licensed Features" at bounding box center [65, 160] width 41 height 18
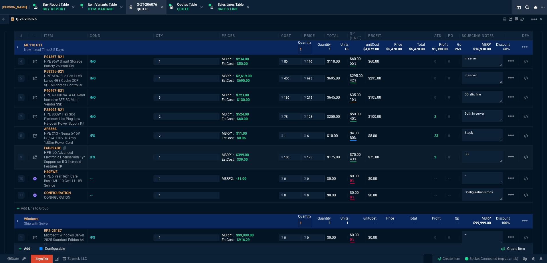
click at [66, 165] on p "HPE iLO Advanced Electronic License with 1yr Support on iLO Licensed Features" at bounding box center [64, 160] width 41 height 18
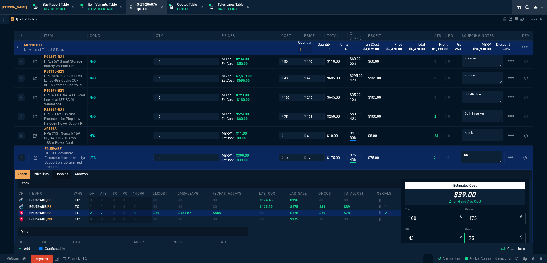
click at [67, 177] on link "Content" at bounding box center [61, 174] width 19 height 9
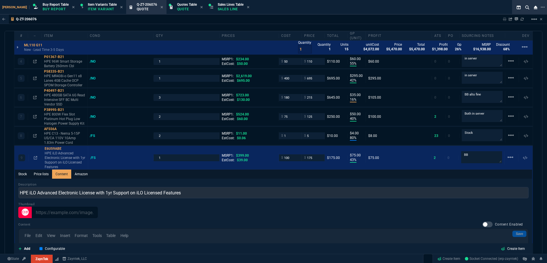
scroll to position [0, 0]
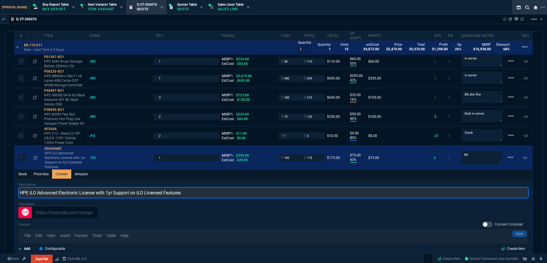
drag, startPoint x: 136, startPoint y: 194, endPoint x: 107, endPoint y: 195, distance: 28.9
click at [107, 195] on input "HPE iLO Advanced Electronic License with 1yr Support on iLO Licensed Features" at bounding box center [273, 192] width 511 height 11
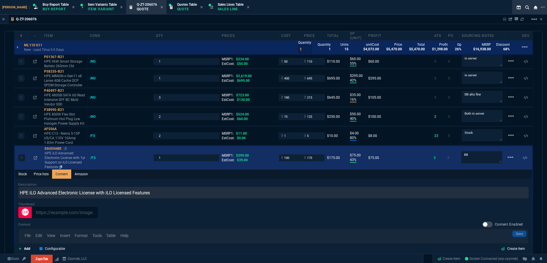
click at [71, 161] on p "HPE iLO Advanced Electronic License with 1yr Support on iLO Licensed Features" at bounding box center [65, 160] width 41 height 18
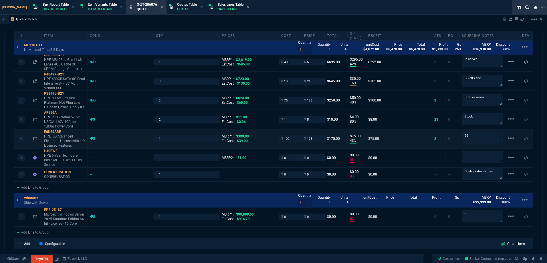
scroll to position [443, 0]
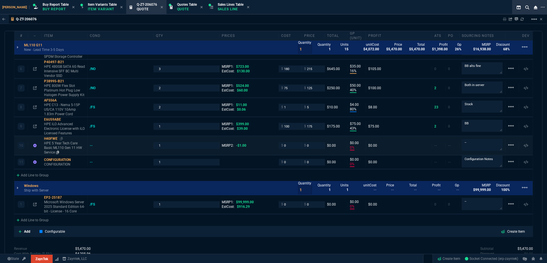
click at [71, 145] on p "HPE 5 Year Tech Care Basic ML110 Gen 11 HW Service" at bounding box center [64, 148] width 41 height 14
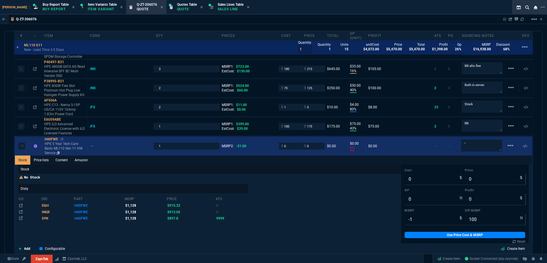
click at [71, 146] on p "HPE 5 Year Tech Care Basic ML110 Gen 11 HW Service" at bounding box center [65, 149] width 41 height 14
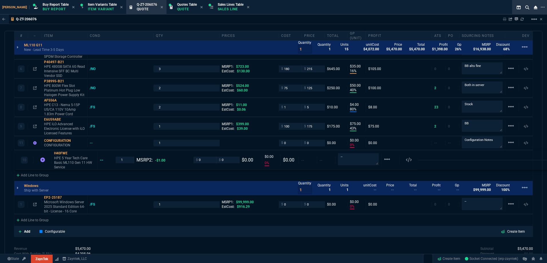
drag, startPoint x: 72, startPoint y: 144, endPoint x: 73, endPoint y: 159, distance: 15.5
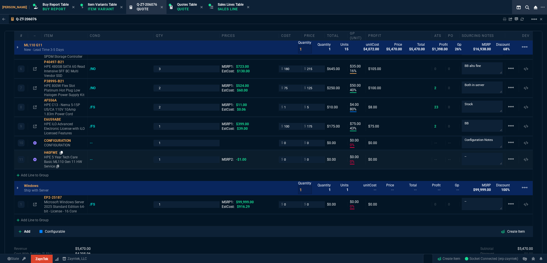
click at [62, 152] on icon at bounding box center [61, 152] width 3 height 3
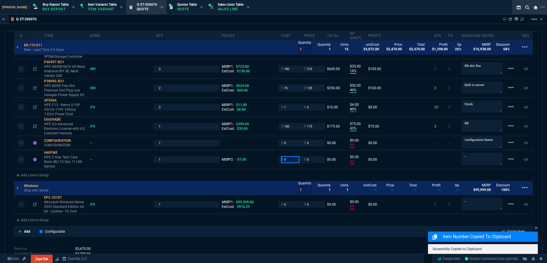
drag, startPoint x: 287, startPoint y: 161, endPoint x: 205, endPoint y: 175, distance: 83.5
click at [287, 161] on input "0" at bounding box center [290, 160] width 18 height 7
click at [63, 162] on p "HPE 5 Year Tech Care Basic ML110 Gen 11 HW Service" at bounding box center [64, 162] width 41 height 14
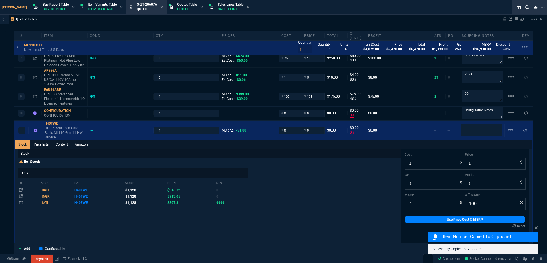
scroll to position [500, 0]
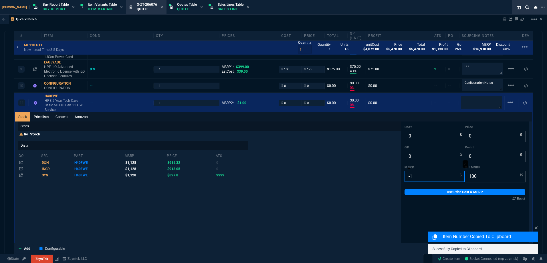
click at [416, 178] on input "-1" at bounding box center [435, 176] width 60 height 11
click at [416, 194] on link "Use Price Cost & MSRP" at bounding box center [465, 192] width 121 height 6
click at [416, 135] on input "0" at bounding box center [435, 135] width 60 height 11
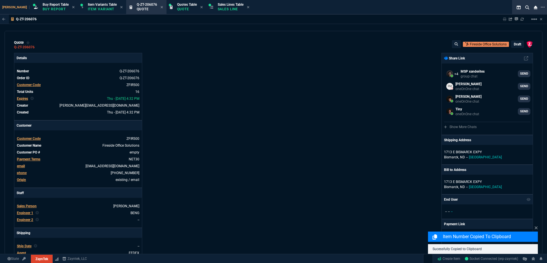
select select "1: BROV"
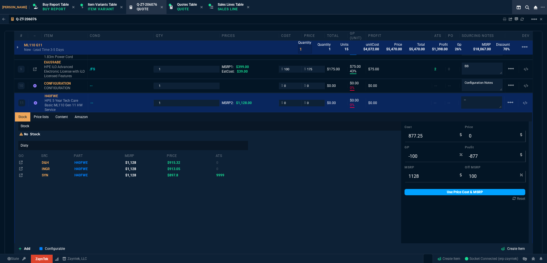
type input "877.25"
click at [432, 191] on link "Use Price Cost & MSRP" at bounding box center [465, 192] width 121 height 6
type input "877.25"
click at [423, 154] on input "-100" at bounding box center [435, 156] width 60 height 11
type input "12"
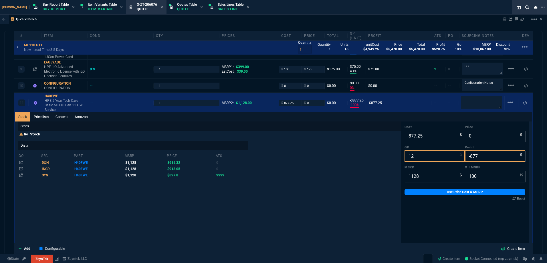
type input "997"
type input "120"
type input "12"
click at [475, 135] on input "997" at bounding box center [495, 135] width 60 height 11
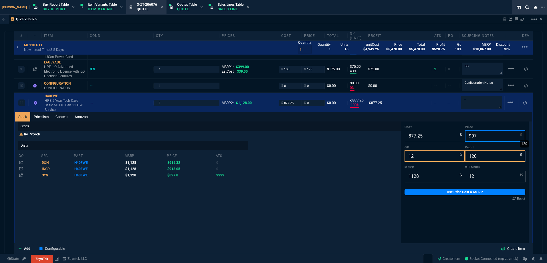
type input "9"
type input "-9647"
type input "-868"
type input "99"
type input "995"
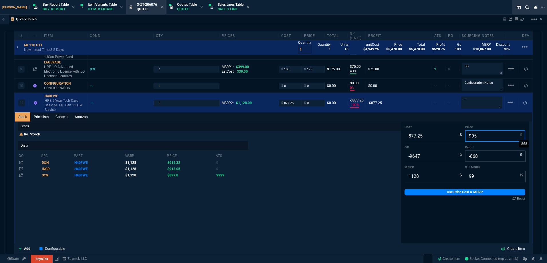
type input "12"
type input "118"
type input "12"
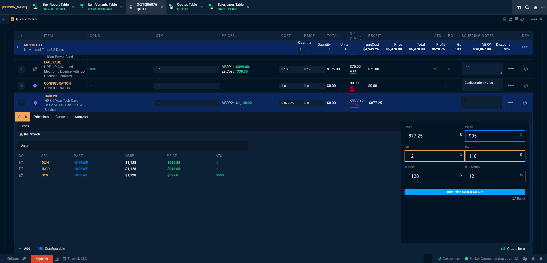
type input "995"
click at [474, 192] on link "Use Price Cost & MSRP" at bounding box center [465, 192] width 121 height 6
type input "995"
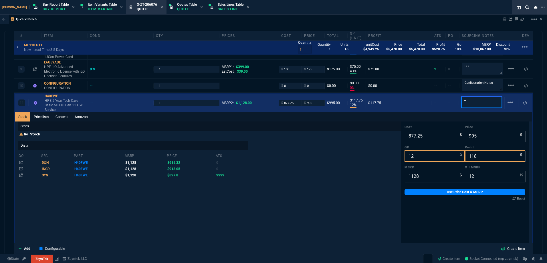
drag, startPoint x: 438, startPoint y: 104, endPoint x: 417, endPoint y: 109, distance: 21.7
click at [431, 104] on div "11 H40FWE HPE 5 Year Tech Care Basic ML110 Gen 11 HW Service -- 1 MSRP2: $1,128…" at bounding box center [273, 103] width 517 height 19
type textarea "Disty"
drag, startPoint x: 49, startPoint y: 103, endPoint x: 60, endPoint y: 103, distance: 10.9
click at [49, 103] on p "HPE 5 Year Tech Care Basic ML110 Gen 11 HW Service" at bounding box center [65, 105] width 41 height 14
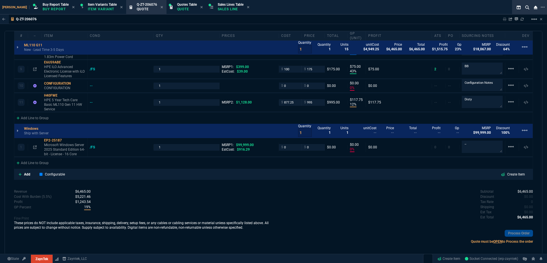
click at [143, 123] on div "1 P51518-B21 HPE ProLiant ML110 Gen11 SFF Configure-to-order Server /FS 1 MSRP1…" at bounding box center [273, 15] width 519 height 216
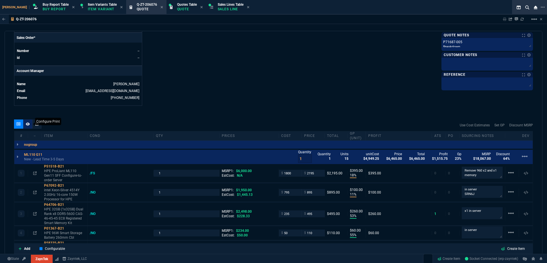
click at [27, 122] on div at bounding box center [27, 124] width 9 height 9
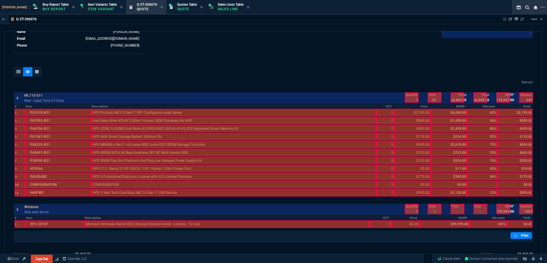
scroll to position [300, 0]
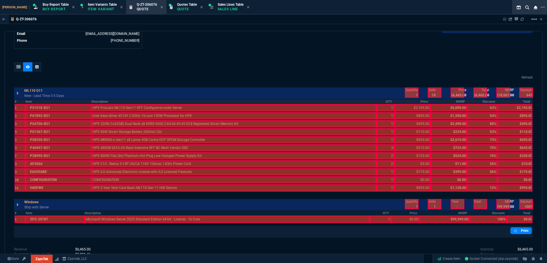
click at [220, 100] on th "Description" at bounding box center [234, 101] width 285 height 5
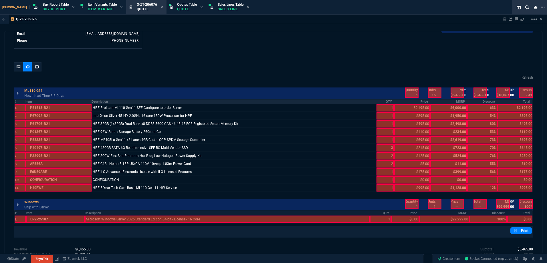
click at [392, 101] on th "QTY" at bounding box center [385, 101] width 17 height 5
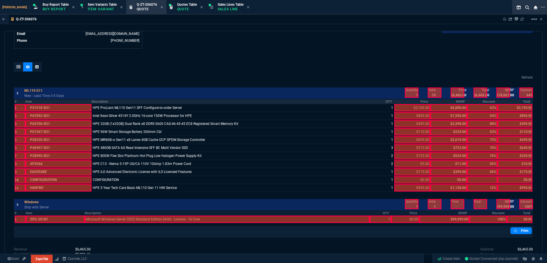
click at [414, 101] on th "Price" at bounding box center [412, 101] width 36 height 5
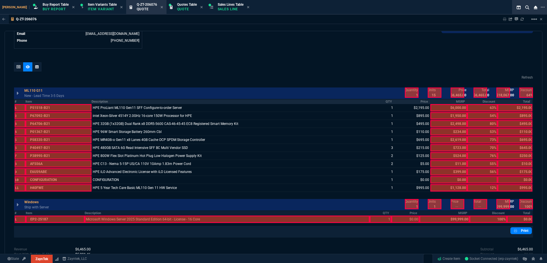
drag, startPoint x: 413, startPoint y: 95, endPoint x: 444, endPoint y: 93, distance: 31.2
click at [422, 93] on div "Quantity 1 Units 15 unitCost $4,949.25 Price $6,465.00 Total $6,465.00 Profit $…" at bounding box center [466, 92] width 134 height 13
drag, startPoint x: 444, startPoint y: 93, endPoint x: 461, endPoint y: 92, distance: 17.2
click at [461, 92] on div at bounding box center [458, 93] width 14 height 10
drag, startPoint x: 479, startPoint y: 92, endPoint x: 494, endPoint y: 95, distance: 14.9
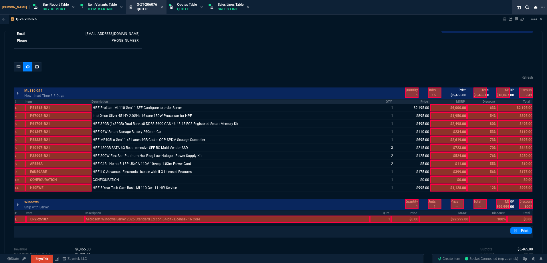
click at [480, 92] on div at bounding box center [481, 93] width 14 height 10
click at [510, 102] on th "Total" at bounding box center [515, 101] width 35 height 5
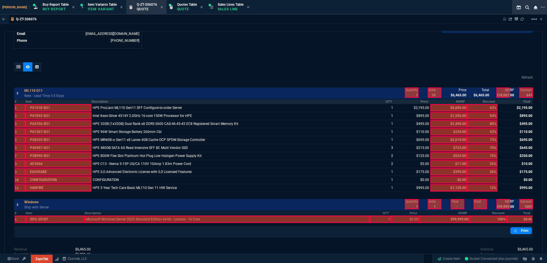
click at [424, 101] on th "Price" at bounding box center [412, 101] width 36 height 5
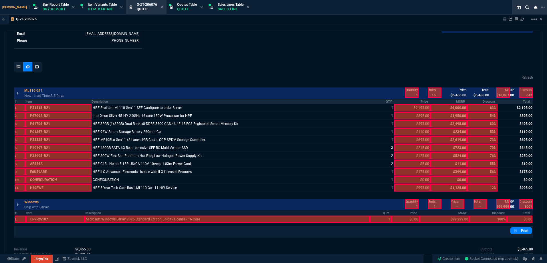
click at [511, 103] on th "Total" at bounding box center [515, 101] width 35 height 5
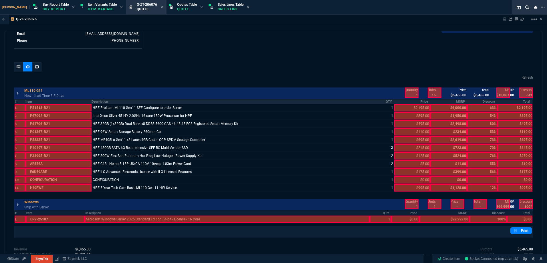
click at [426, 101] on th "Price" at bounding box center [412, 101] width 36 height 5
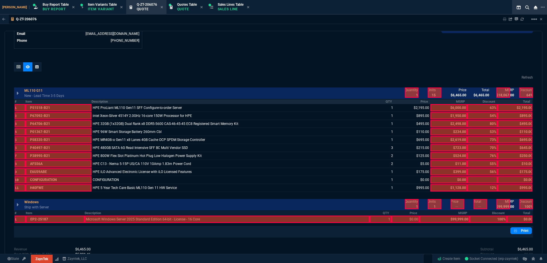
click at [508, 104] on th "Total" at bounding box center [515, 101] width 35 height 5
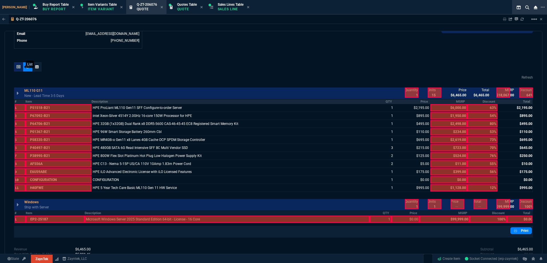
click at [18, 67] on icon at bounding box center [19, 66] width 4 height 3
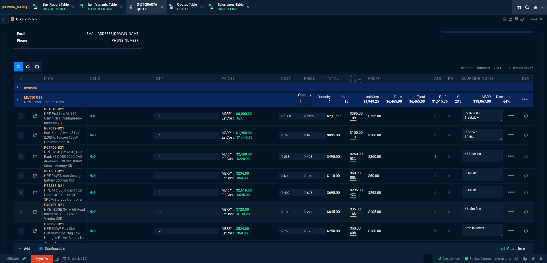
type input "18"
type input "395"
type input "11"
type input "100"
type input "53"
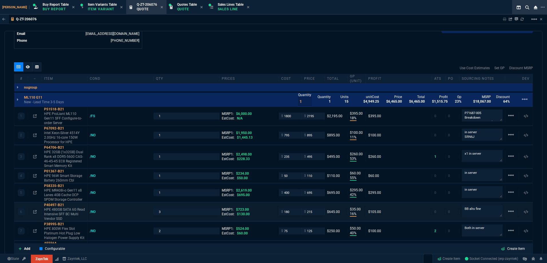
type input "260"
type input "55"
type input "60"
type input "42"
type input "295"
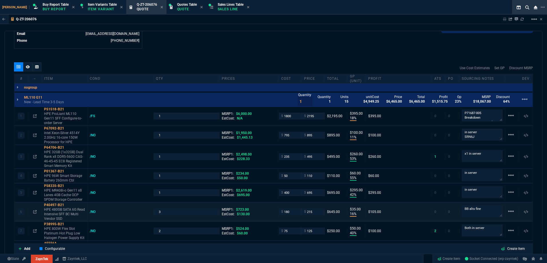
type input "16"
type input "35"
type input "40"
type input "50"
type input "80"
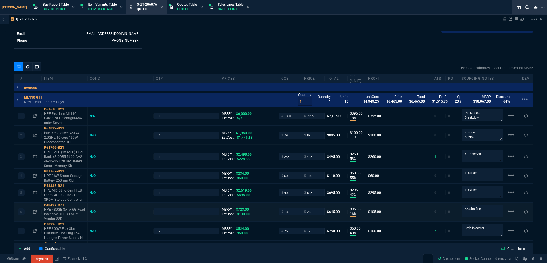
type input "4"
type input "43"
type input "75"
type input "0"
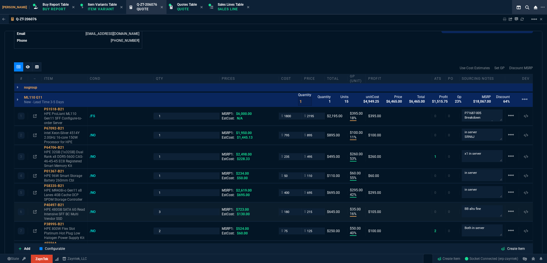
type input "12"
type input "118"
type input "63"
type input "54"
type input "80"
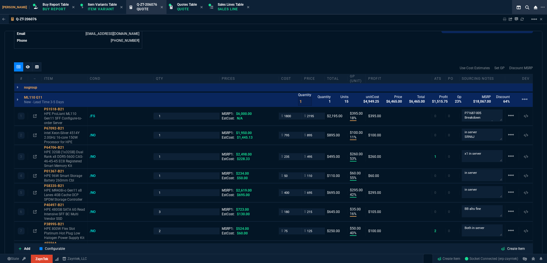
type input "53"
type input "0"
type input "73"
type input "70"
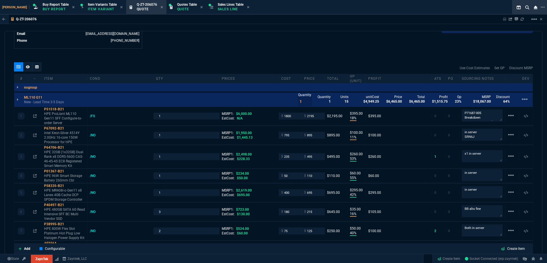
type input "76"
type input "55"
type input "56"
type input "12"
type input "100"
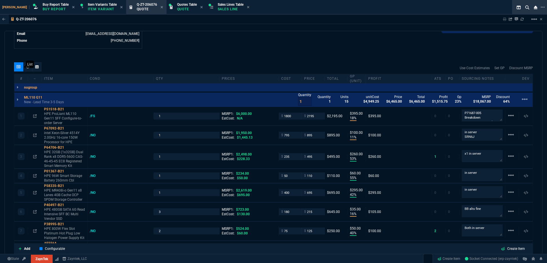
click at [22, 68] on div at bounding box center [18, 66] width 9 height 9
click at [27, 67] on icon at bounding box center [28, 66] width 4 height 3
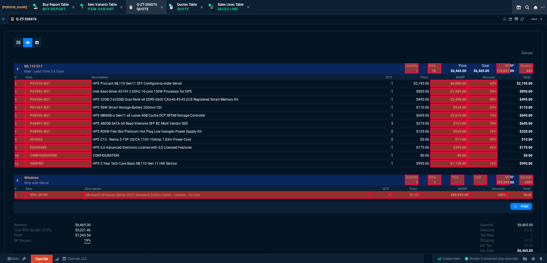
scroll to position [357, 0]
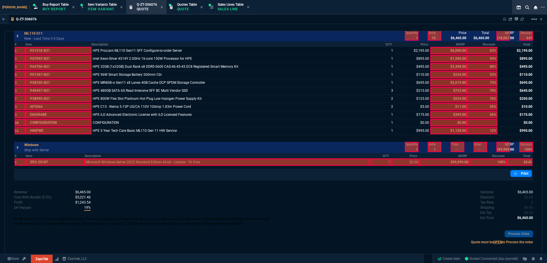
click at [116, 159] on div at bounding box center [227, 162] width 285 height 7
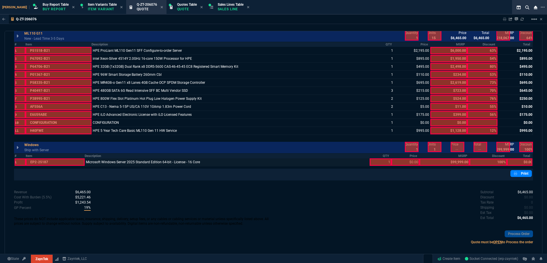
click at [385, 162] on div at bounding box center [380, 162] width 21 height 7
click at [409, 162] on div at bounding box center [405, 162] width 28 height 7
drag, startPoint x: 452, startPoint y: 149, endPoint x: 465, endPoint y: 148, distance: 12.6
click at [453, 149] on div at bounding box center [458, 147] width 14 height 10
click at [485, 147] on div "Quantity 1 Units 1 unitCost -- Price -- Total -- Profit -- Gp -- MSRP $99,999.0…" at bounding box center [466, 147] width 134 height 13
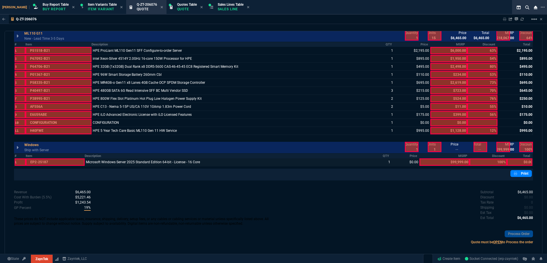
click at [482, 147] on div at bounding box center [481, 147] width 14 height 10
click at [523, 161] on div at bounding box center [519, 162] width 25 height 7
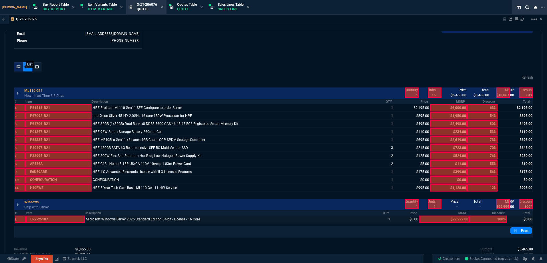
click at [21, 66] on div at bounding box center [18, 66] width 9 height 9
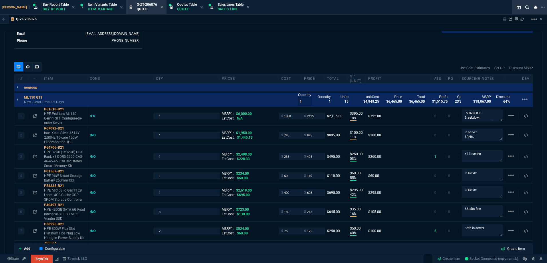
type input "18"
type input "395"
type input "11"
type input "100"
type input "53"
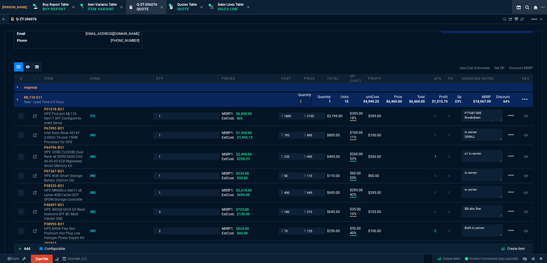
type input "260"
type input "55"
type input "60"
type input "42"
type input "295"
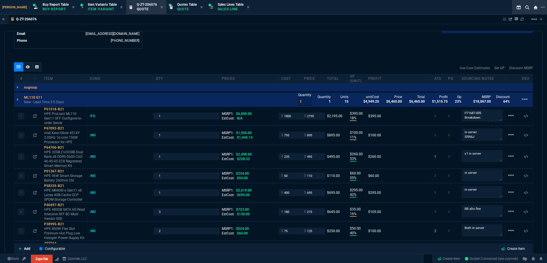
type input "16"
type input "35"
type input "40"
type input "50"
type input "80"
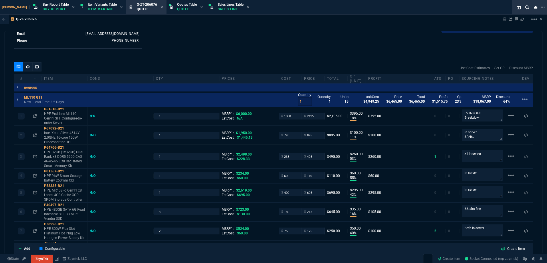
type input "4"
type input "43"
type input "75"
type input "0"
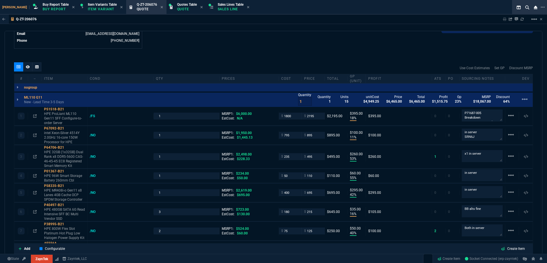
type input "12"
type input "118"
type input "0"
type input "63"
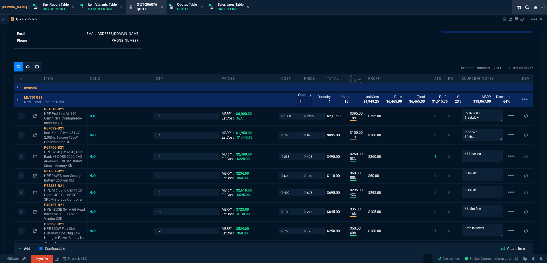
type input "54"
type input "80"
type input "53"
type input "73"
type input "70"
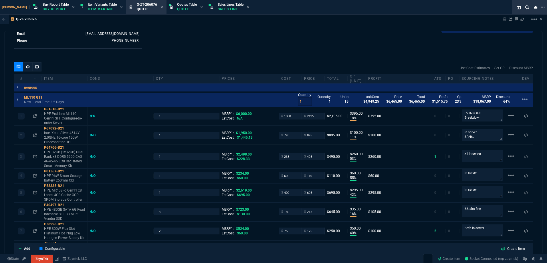
type input "76"
type input "55"
type input "56"
type input "12"
type input "100"
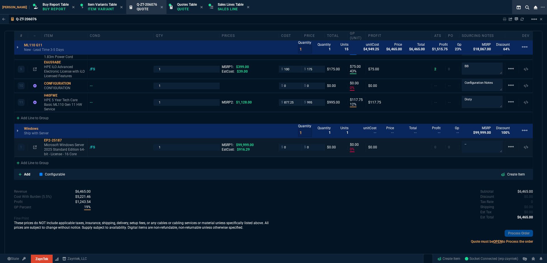
scroll to position [505, 0]
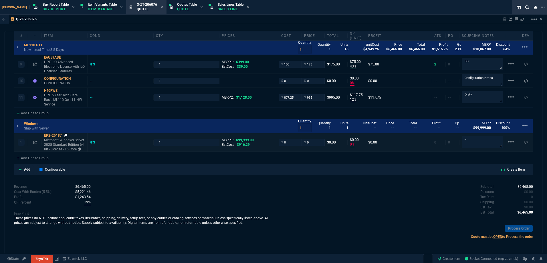
click at [67, 135] on icon at bounding box center [65, 135] width 3 height 3
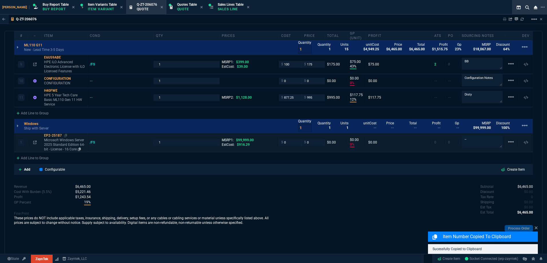
click at [71, 144] on p "Microsoft Windows Server 2025 Standard Edition 64-bit - License - 16 Core" at bounding box center [64, 145] width 41 height 14
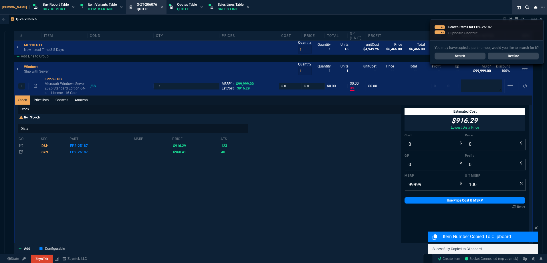
scroll to position [562, 0]
click at [408, 184] on input "99999" at bounding box center [435, 184] width 60 height 11
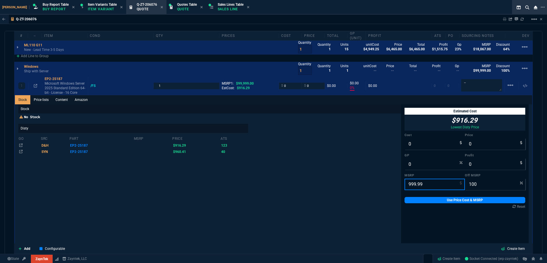
type input "999.99"
click at [416, 197] on div "Estimated Cost $916.29 Lowest Disty Price Cost 0 Price 0 GP 0 Profit 0 MSRP 999…" at bounding box center [465, 158] width 128 height 108
drag, startPoint x: 416, startPoint y: 197, endPoint x: 417, endPoint y: 200, distance: 3.3
click at [417, 201] on link "Use Price Cost & MSRP" at bounding box center [465, 200] width 121 height 6
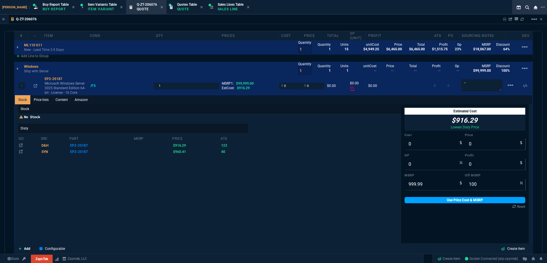
click at [417, 200] on link "Use Price Cost & MSRP" at bounding box center [465, 200] width 121 height 6
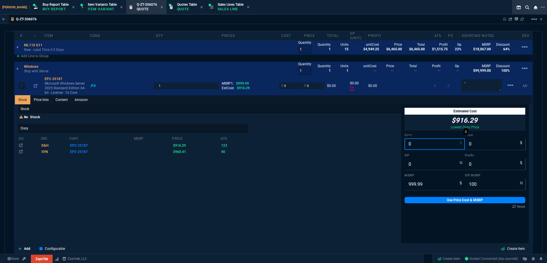
click at [410, 146] on input "0" at bounding box center [435, 144] width 60 height 11
type input "89"
type input "-100"
type input "-89"
type input "891"
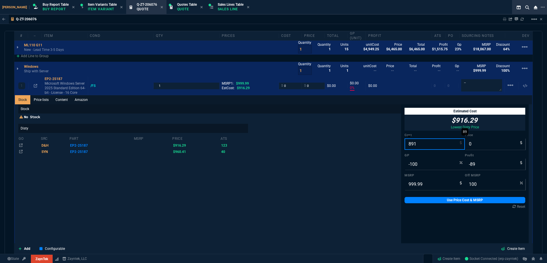
type input "-891"
type input "891.34"
click at [468, 142] on input "0" at bounding box center [495, 144] width 60 height 11
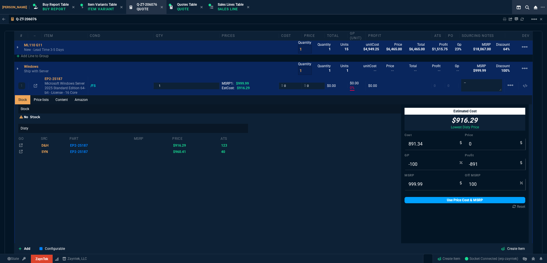
click at [467, 199] on link "Use Price Cost & MSRP" at bounding box center [465, 200] width 121 height 6
type input "891.34"
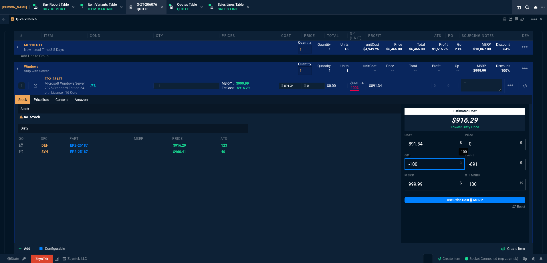
drag, startPoint x: 467, startPoint y: 199, endPoint x: 427, endPoint y: 168, distance: 50.6
click at [427, 168] on input "-100" at bounding box center [435, 164] width 60 height 11
type input "12"
type input "1013"
type input "122"
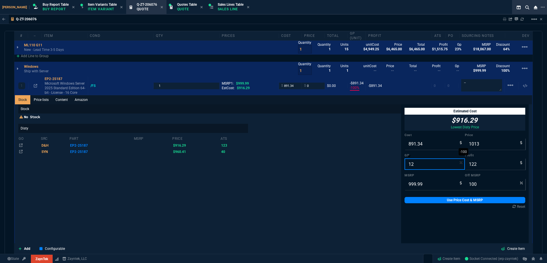
type input "-1"
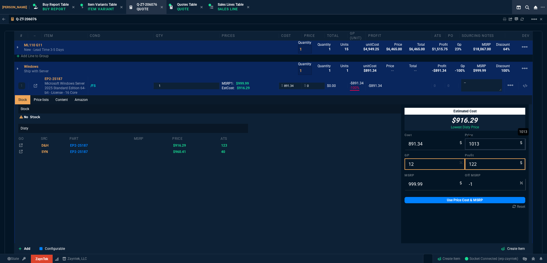
type input "0"
click at [479, 143] on input "0" at bounding box center [495, 144] width 60 height 11
type input "-100"
type input "-891"
type input "100"
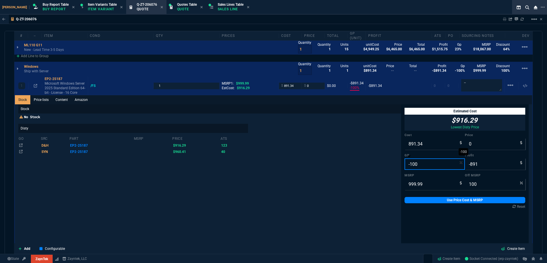
click at [424, 163] on input "-100" at bounding box center [435, 164] width 60 height 11
type input "12"
type input "1013"
type input "122"
type input "-1"
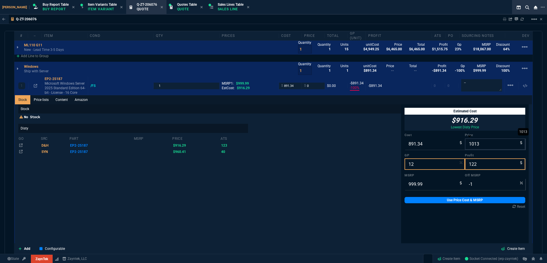
type input "12"
click at [482, 145] on input "1013" at bounding box center [495, 144] width 60 height 11
type input "995"
type input "10"
type input "104"
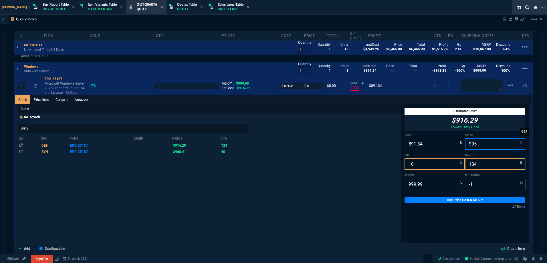
type input "0"
type input "995"
drag, startPoint x: 478, startPoint y: 199, endPoint x: 477, endPoint y: 128, distance: 71.0
click at [478, 199] on link "Use Price Cost & MSRP" at bounding box center [465, 200] width 121 height 6
type input "995"
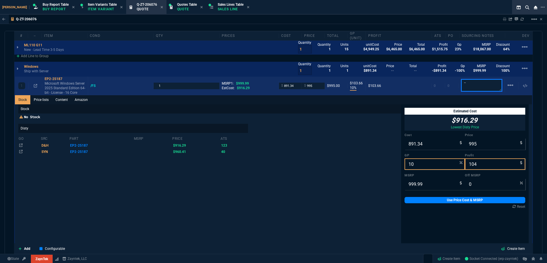
drag, startPoint x: 473, startPoint y: 86, endPoint x: 424, endPoint y: 86, distance: 49.2
click at [427, 86] on div "1 EP2-25187 Microsoft Windows Server 2025 Standard Edition 64-bit - License - 1…" at bounding box center [273, 86] width 517 height 19
type textarea "Disty"
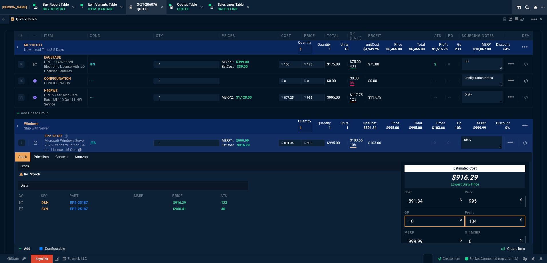
click at [60, 150] on p "Microsoft Windows Server 2025 Standard Edition 64-bit - License - 16 Core" at bounding box center [65, 146] width 41 height 14
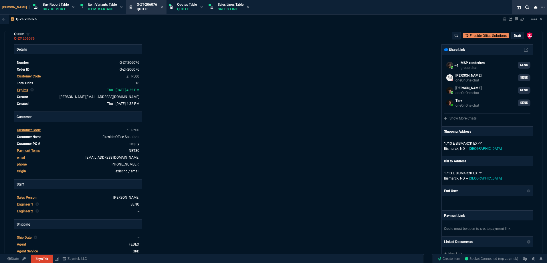
scroll to position [0, 0]
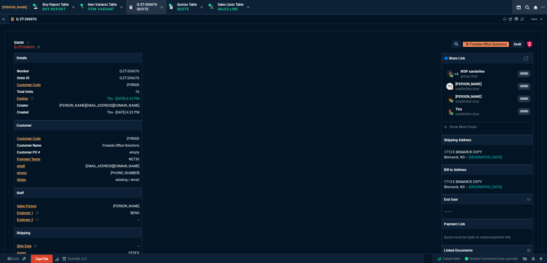
click at [35, 48] on div "Q-ZT-206076" at bounding box center [24, 47] width 21 height 1
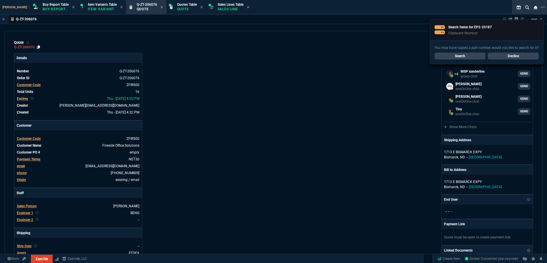
click at [40, 47] on icon at bounding box center [38, 47] width 3 height 3
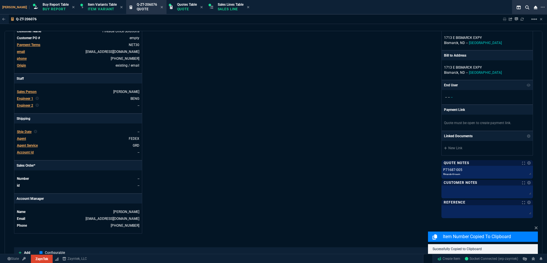
scroll to position [229, 0]
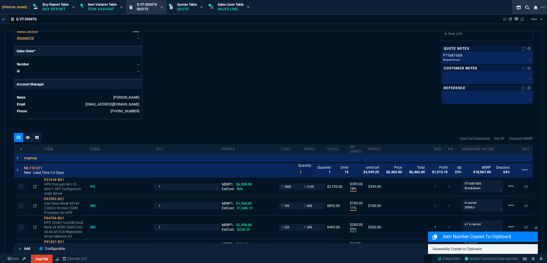
click at [57, 171] on p "New - Lead Time 3-5 Days" at bounding box center [44, 173] width 40 height 5
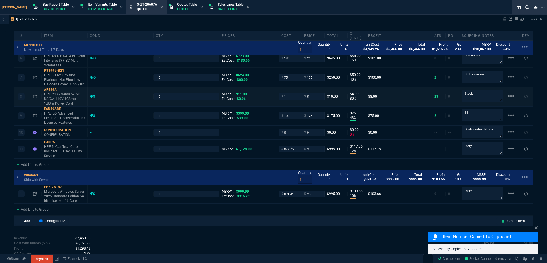
scroll to position [401, 0]
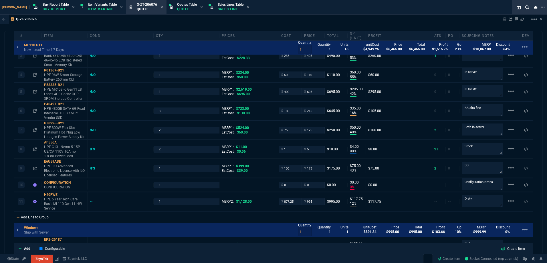
click at [45, 217] on div "Add Line to Group" at bounding box center [32, 217] width 37 height 10
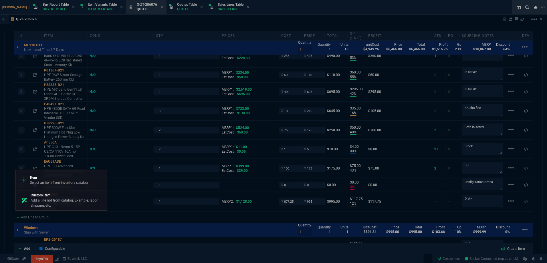
click at [61, 233] on div at bounding box center [273, 131] width 547 height 263
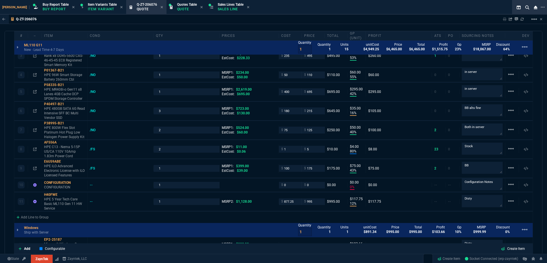
click at [48, 212] on div "Stock Price lists Content Amazon Stock No Stock Disty go src part msrp price at…" at bounding box center [273, 211] width 519 height 1
click at [50, 218] on div "Add Line to Group" at bounding box center [32, 217] width 37 height 10
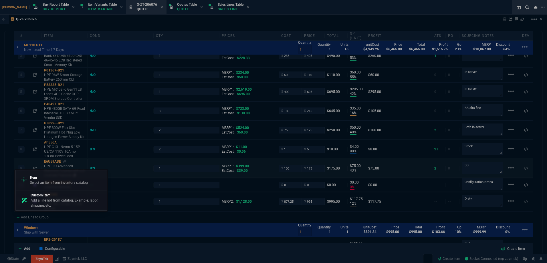
click at [70, 181] on p "Select an item from inventory catalog" at bounding box center [59, 182] width 58 height 5
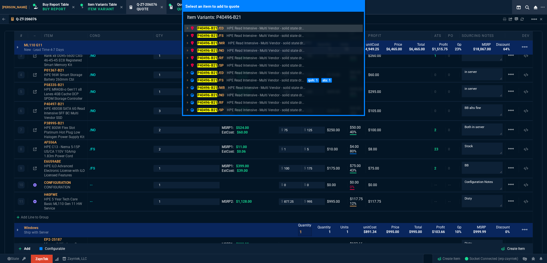
type input "Item Variants: P40496-B21"
click at [232, 52] on p "HPE Read Intensive - Multi Vendor - solid state dr..." at bounding box center [265, 50] width 77 height 5
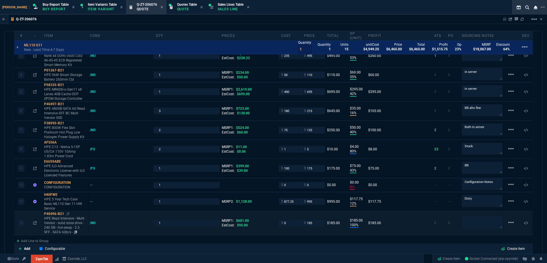
type input "18"
type input "395"
type input "11"
type input "100"
type input "53"
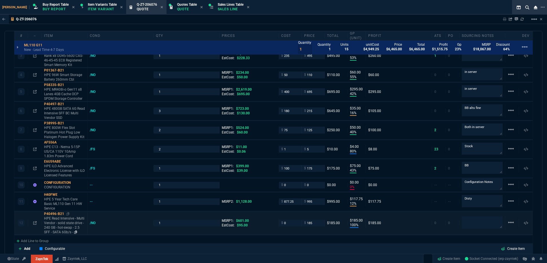
type input "260"
type input "55"
type input "60"
type input "42"
type input "295"
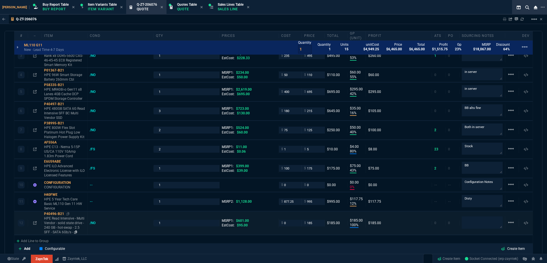
type input "16"
type input "35"
type input "40"
type input "50"
type input "80"
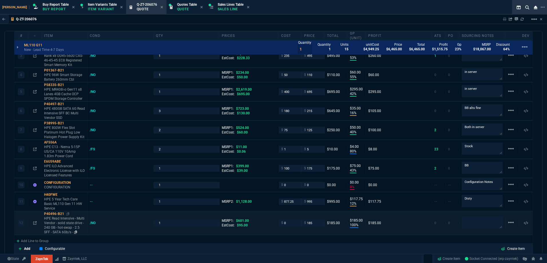
type input "4"
type input "43"
type input "75"
type input "0"
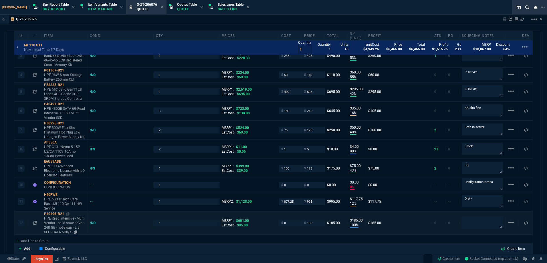
type input "12"
type input "118"
type input "100"
type input "185"
type input "10"
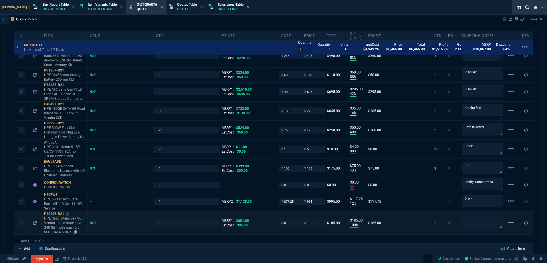
type input "104"
type input "63"
type input "54"
type input "80"
type input "53"
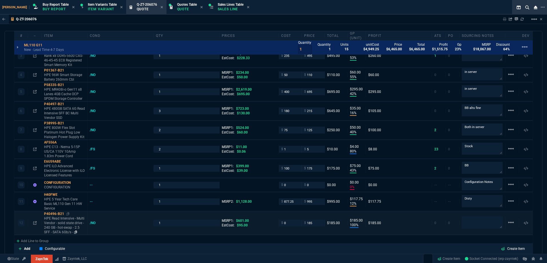
type input "73"
type input "70"
type input "76"
type input "55"
type input "56"
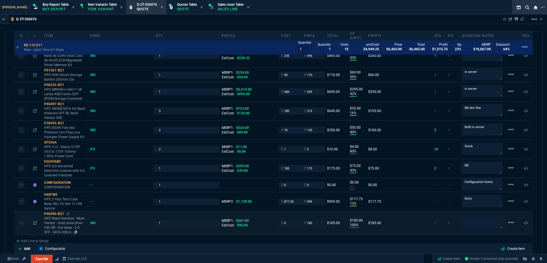
type input "12"
type input "69"
type input "0"
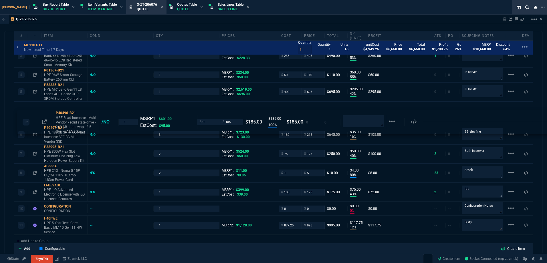
drag, startPoint x: 62, startPoint y: 224, endPoint x: 60, endPoint y: 116, distance: 107.1
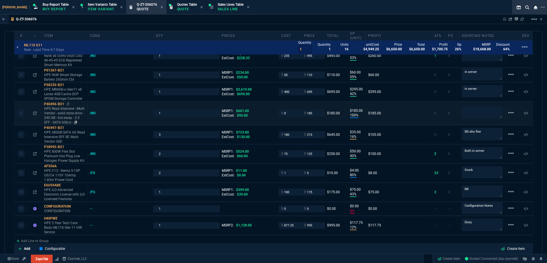
click at [56, 115] on p "HPE Read Intensive - Multi Vendor - solid state drive - 240 GB - hot-swap - 2.5…" at bounding box center [64, 115] width 41 height 18
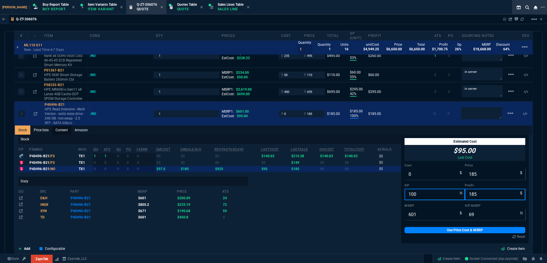
click at [65, 131] on link "Content" at bounding box center [61, 130] width 19 height 9
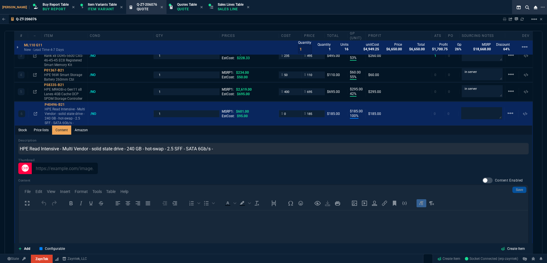
scroll to position [0, 0]
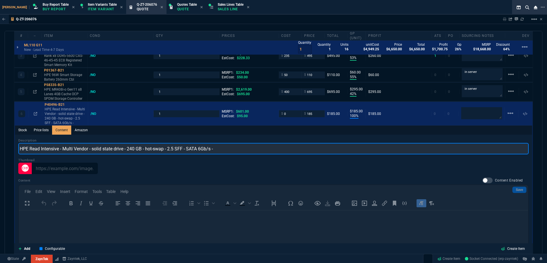
click at [80, 147] on input "HPE Read Intensive - Multi Vendor - solid state drive - 240 GB - hot-swap - 2.5…" at bounding box center [273, 148] width 511 height 11
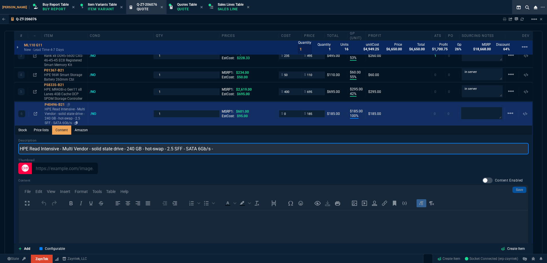
paste input "240GB SATA 6G Read Intensive SFF BC Multi Vendor SSD"
type input "HPE 240GB SATA 6G Read Intensive SFF BC Multi Vendor SSD"
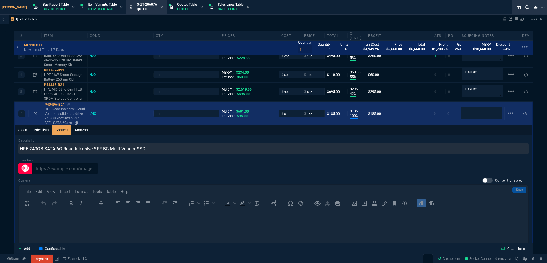
click at [54, 111] on p "HPE Read Intensive - Multi Vendor - solid state drive - 240 GB - hot-swap - 2.5…" at bounding box center [65, 116] width 41 height 18
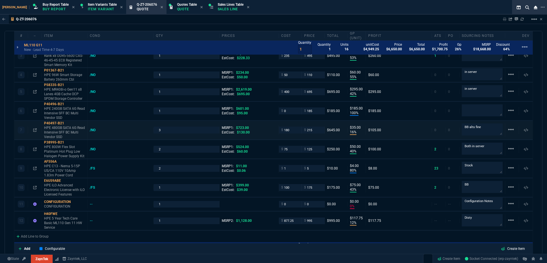
type input "100"
type input "185"
type input "69"
click at [182, 113] on input "1" at bounding box center [186, 111] width 61 height 7
type input "2"
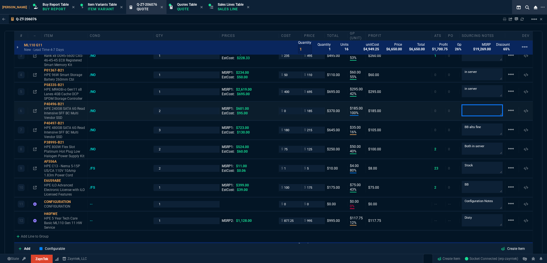
click at [468, 109] on textarea at bounding box center [482, 110] width 41 height 11
click at [68, 104] on icon at bounding box center [67, 103] width 3 height 3
drag, startPoint x: 485, startPoint y: 112, endPoint x: 438, endPoint y: 113, distance: 47.2
click at [437, 113] on div "6 P40496-B21 HPE 240GB SATA 6G Read Intensive SFF BC Multi Vendor SSD /NO 2 MSR…" at bounding box center [273, 111] width 519 height 19
paste textarea "P18420-B21"
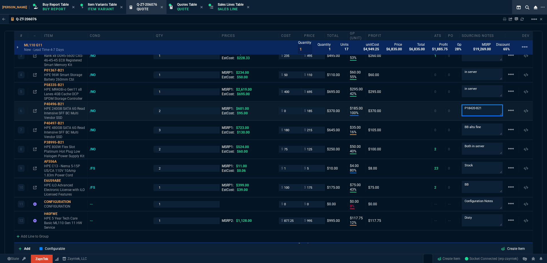
type textarea "P18420-B21"
click at [288, 115] on div "6 P40496-B21 HPE 240GB SATA 6G Read Intensive SFF BC Multi Vendor SSD /NO 2 MSR…" at bounding box center [273, 111] width 519 height 19
click at [288, 111] on input "0" at bounding box center [290, 111] width 18 height 7
type input "80"
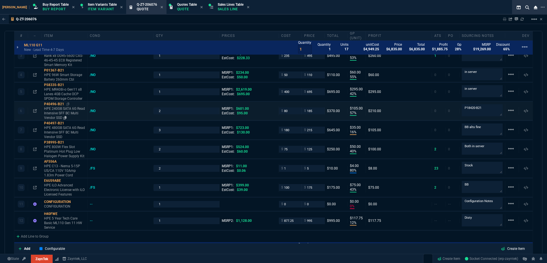
click at [66, 108] on p "HPE 240GB SATA 6G Read Intensive SFF BC Multi Vendor SSD" at bounding box center [64, 113] width 41 height 14
type input "57"
type input "105"
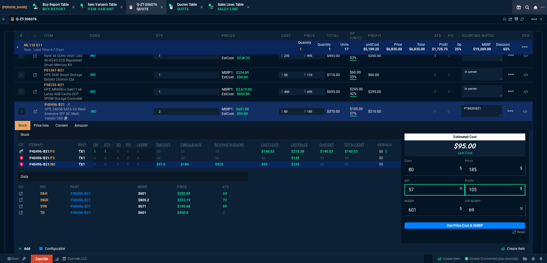
click at [66, 110] on p "HPE 240GB SATA 6G Read Intensive SFF BC Multi Vendor SSD" at bounding box center [65, 114] width 41 height 14
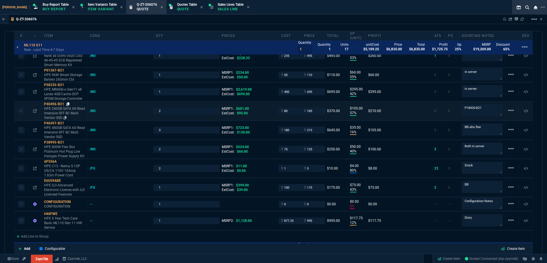
click at [68, 104] on icon at bounding box center [67, 103] width 3 height 3
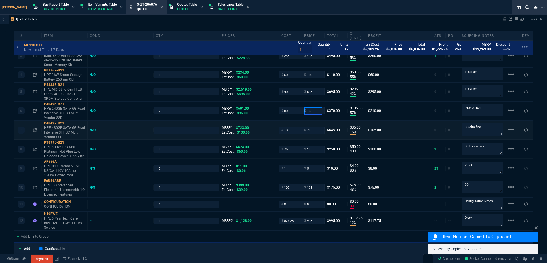
drag, startPoint x: 315, startPoint y: 112, endPoint x: 310, endPoint y: 135, distance: 23.3
click at [315, 112] on input "185" at bounding box center [313, 111] width 18 height 7
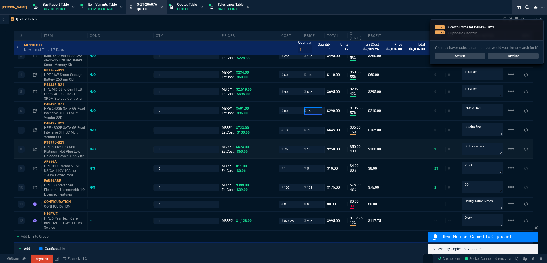
type input "145"
type input "45"
type input "65"
type input "76"
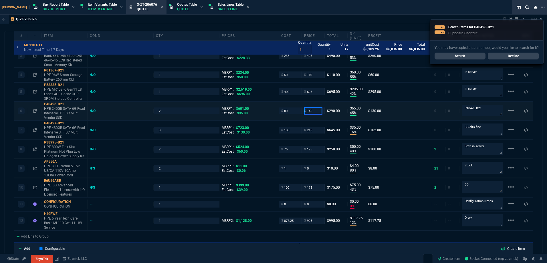
click at [312, 112] on input "145" at bounding box center [313, 111] width 18 height 7
type input "145"
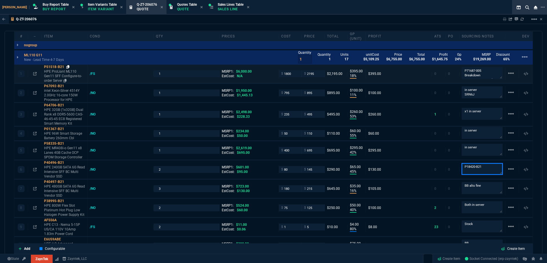
scroll to position [258, 0]
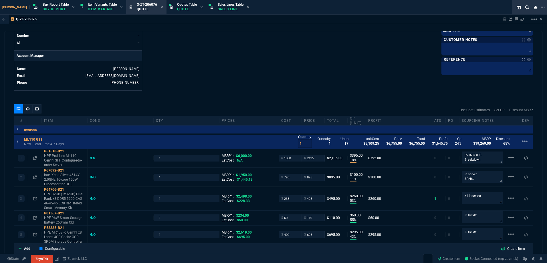
drag, startPoint x: 27, startPoint y: 112, endPoint x: 46, endPoint y: 110, distance: 19.3
click at [27, 111] on div at bounding box center [27, 108] width 9 height 9
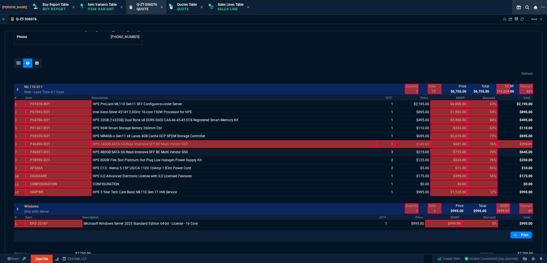
scroll to position [343, 0]
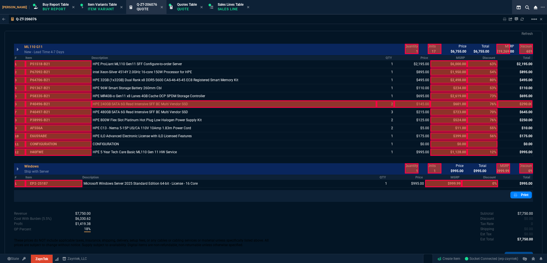
drag, startPoint x: 284, startPoint y: 105, endPoint x: 290, endPoint y: 105, distance: 5.4
click at [290, 105] on div at bounding box center [234, 103] width 285 height 7
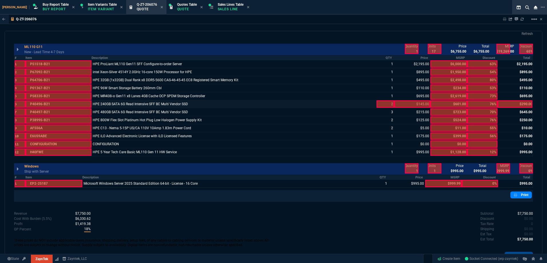
click at [386, 104] on div at bounding box center [385, 103] width 17 height 7
click at [517, 107] on div at bounding box center [515, 103] width 35 height 7
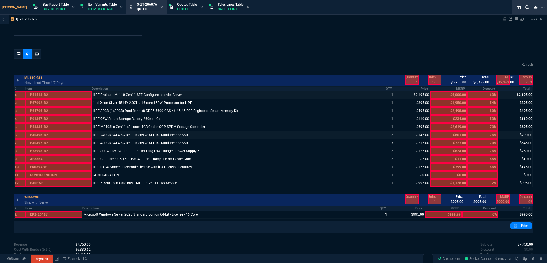
scroll to position [286, 0]
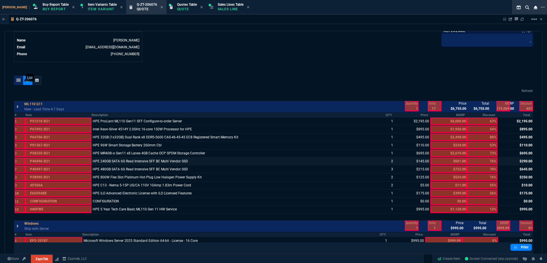
click at [20, 80] on icon at bounding box center [19, 80] width 4 height 3
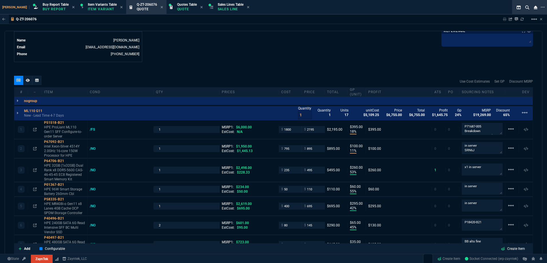
type input "18"
type input "395"
type input "11"
type input "100"
type input "53"
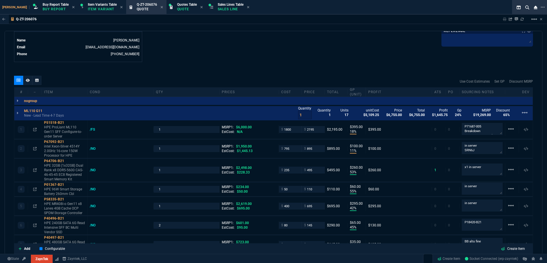
type input "260"
type input "55"
type input "60"
type input "42"
type input "295"
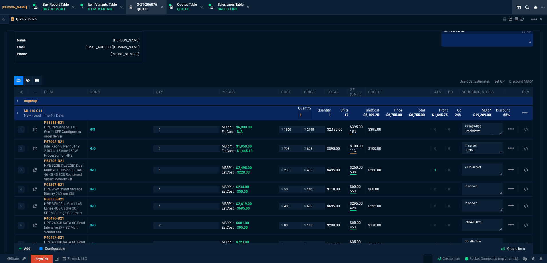
type input "45"
type input "65"
type input "16"
type input "35"
type input "40"
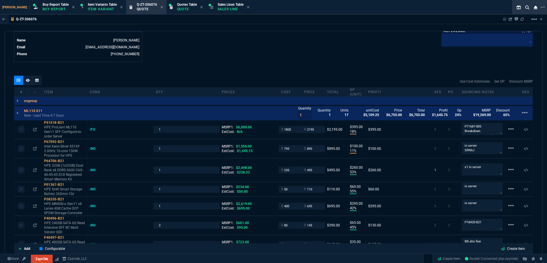
type input "50"
type input "80"
type input "4"
type input "43"
type input "75"
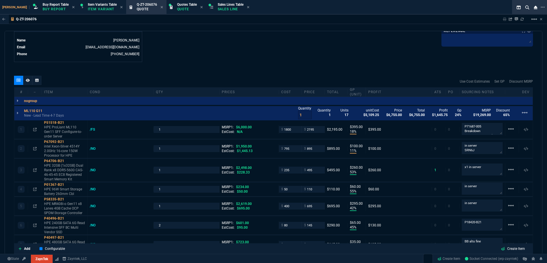
type input "0"
type input "12"
type input "118"
type input "10"
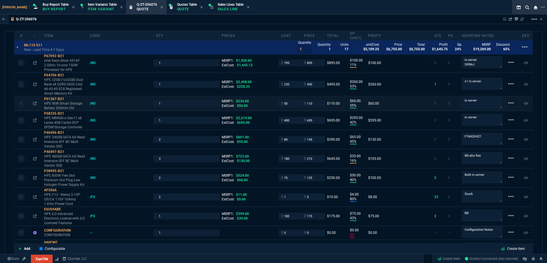
scroll to position [429, 0]
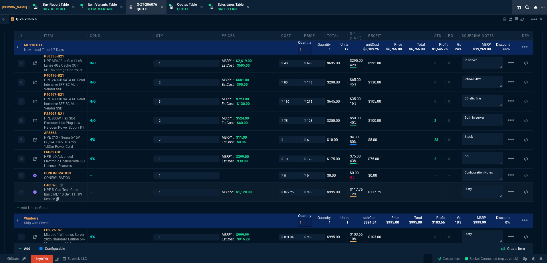
drag, startPoint x: 73, startPoint y: 195, endPoint x: 65, endPoint y: 190, distance: 9.2
click at [73, 195] on p "HPE 5 Year Tech Care Basic ML110 Gen 11 HW Service" at bounding box center [64, 195] width 41 height 14
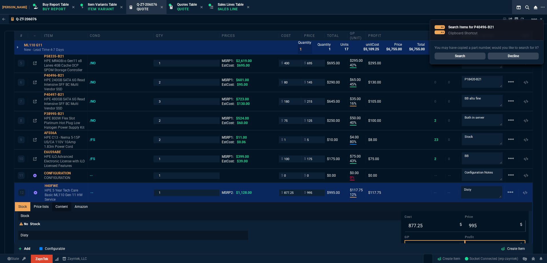
click at [65, 205] on link "Content" at bounding box center [61, 206] width 19 height 9
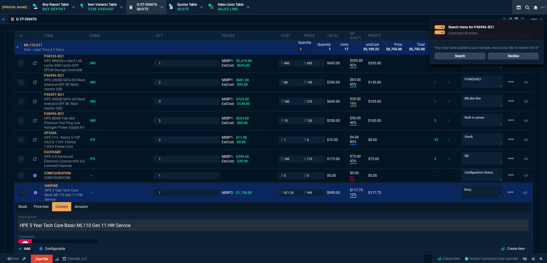
scroll to position [0, 0]
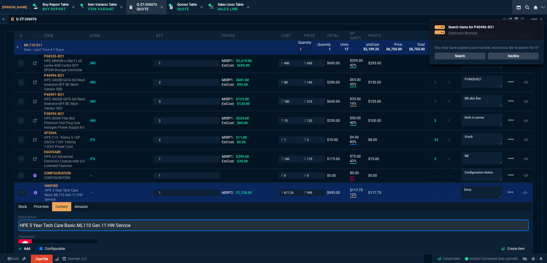
click at [150, 226] on input "HPE 5 Year Tech Care Basic ML110 Gen 11 HW Service" at bounding box center [273, 225] width 511 height 11
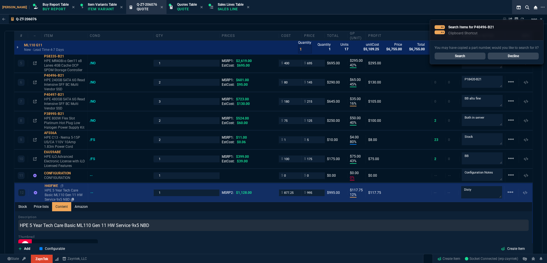
click at [69, 191] on p "HPE 5 Year Tech Care Basic ML110 Gen 11 HW Service 9x5 NBD" at bounding box center [65, 195] width 41 height 14
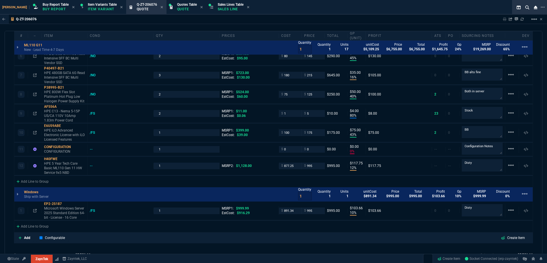
scroll to position [487, 0]
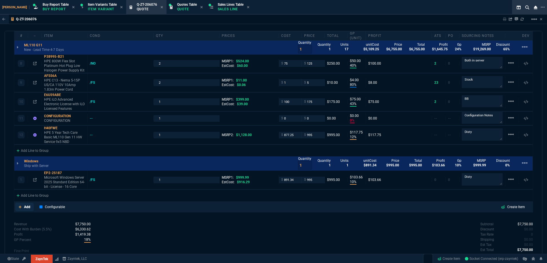
click at [30, 207] on p "Add" at bounding box center [27, 207] width 6 height 5
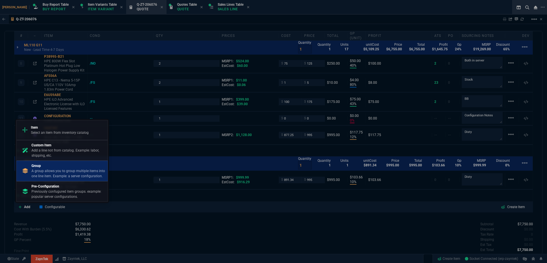
click at [83, 175] on p "A group allows you to group multiple items into one line item. Example: a serve…" at bounding box center [68, 174] width 74 height 10
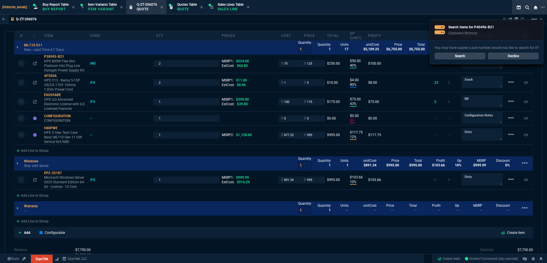
scroll to position [285, 0]
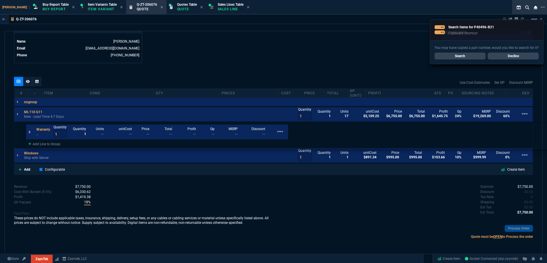
drag, startPoint x: 36, startPoint y: 206, endPoint x: 61, endPoint y: 138, distance: 72.3
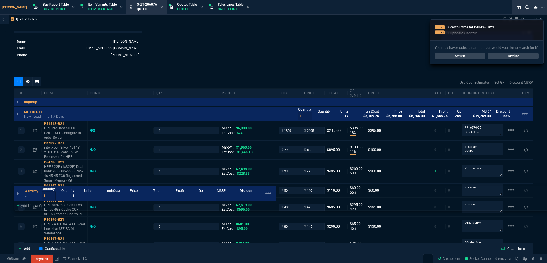
scroll to position [487, 0]
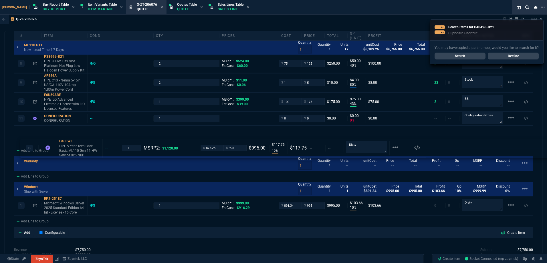
drag, startPoint x: 65, startPoint y: 141, endPoint x: 64, endPoint y: 172, distance: 31.8
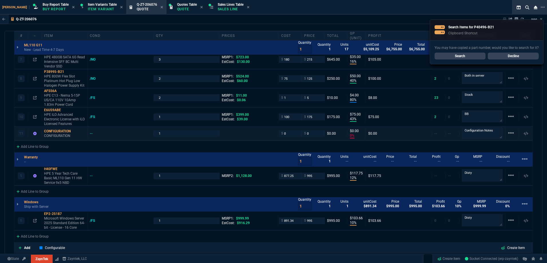
scroll to position [458, 0]
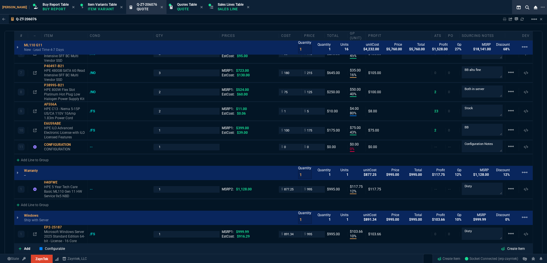
click at [31, 176] on p "--" at bounding box center [32, 175] width 17 height 5
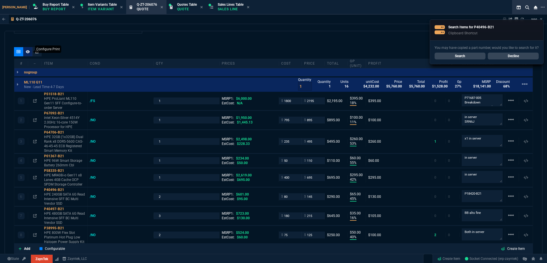
click at [27, 52] on icon at bounding box center [28, 51] width 4 height 3
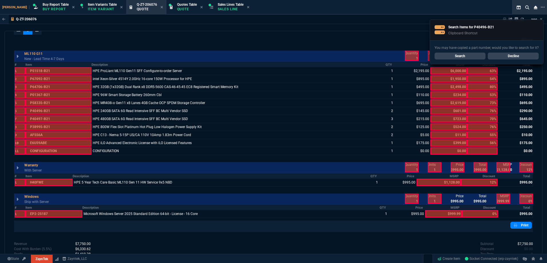
scroll to position [372, 0]
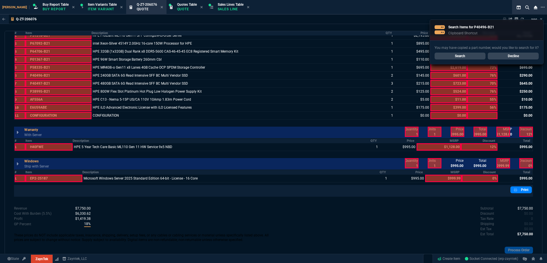
click at [458, 131] on div at bounding box center [458, 132] width 14 height 10
click at [477, 131] on div at bounding box center [481, 132] width 14 height 10
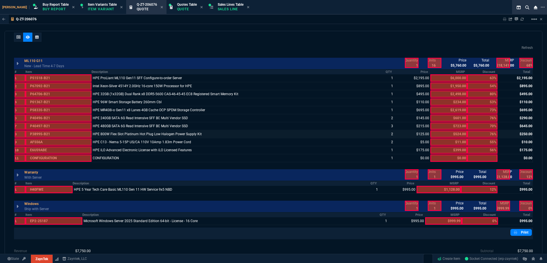
scroll to position [343, 0]
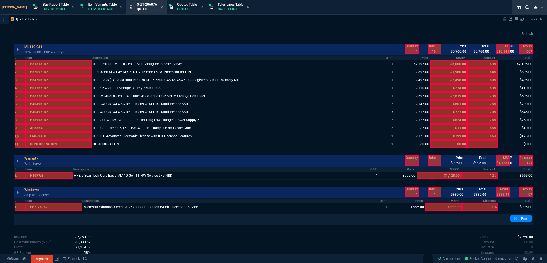
click at [410, 46] on div at bounding box center [412, 49] width 14 height 10
click at [411, 165] on div at bounding box center [412, 160] width 14 height 10
click at [412, 191] on div at bounding box center [412, 192] width 14 height 10
click at [520, 49] on div at bounding box center [526, 49] width 14 height 10
click at [499, 49] on div at bounding box center [504, 49] width 14 height 10
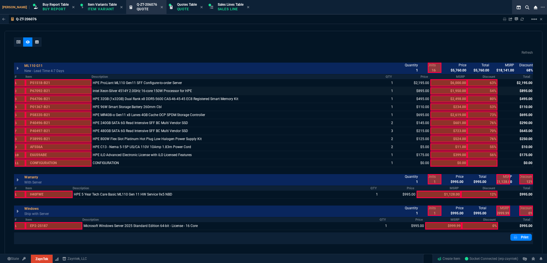
scroll to position [315, 0]
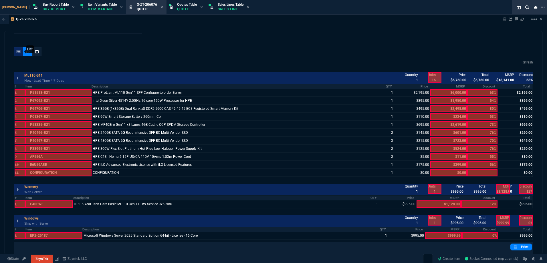
click at [22, 53] on div at bounding box center [18, 51] width 9 height 9
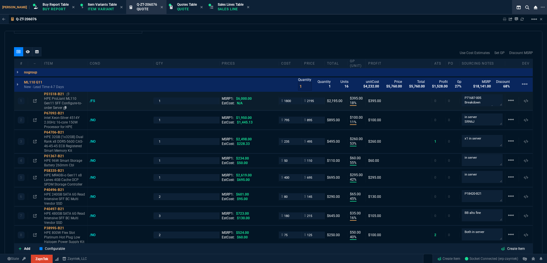
click at [63, 102] on p "HPE ProLiant ML110 Gen11 SFF Configure-to-order Server" at bounding box center [64, 103] width 41 height 14
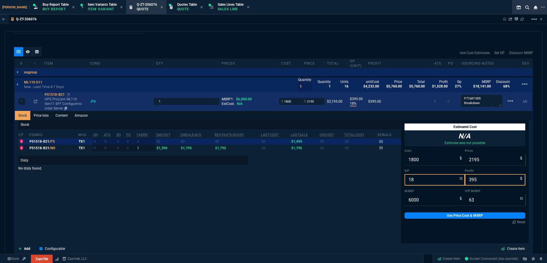
click at [69, 103] on p "HPE ProLiant ML110 Gen11 SFF Configure-to-order Server" at bounding box center [65, 104] width 41 height 14
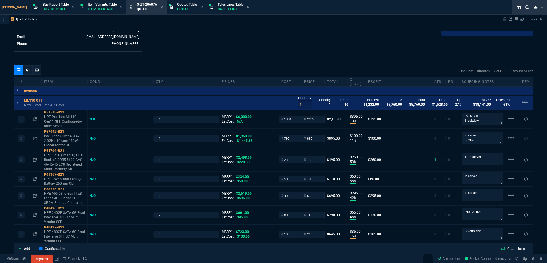
scroll to position [286, 0]
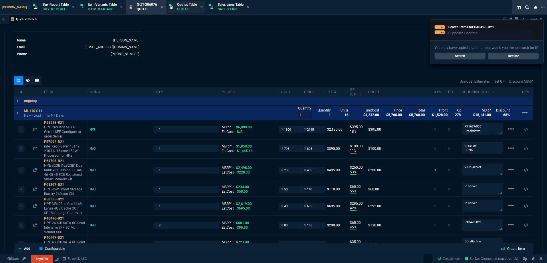
drag, startPoint x: 220, startPoint y: 8, endPoint x: 169, endPoint y: 11, distance: 50.2
click at [219, 8] on p "Sales Line" at bounding box center [231, 9] width 26 height 5
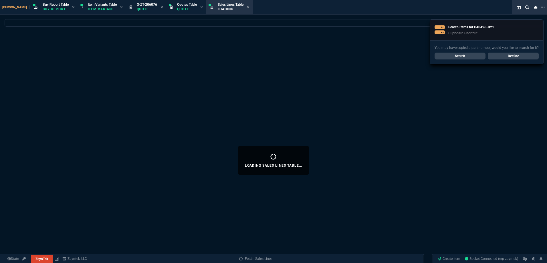
click at [161, 7] on icon at bounding box center [162, 6] width 3 height 3
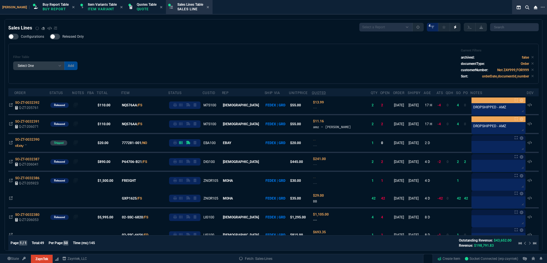
click at [199, 39] on div "Configurations Released Only Filter Table Select One Add Filter () Age () ATS (…" at bounding box center [273, 59] width 531 height 50
click at [137, 7] on p "Quote" at bounding box center [147, 9] width 20 height 5
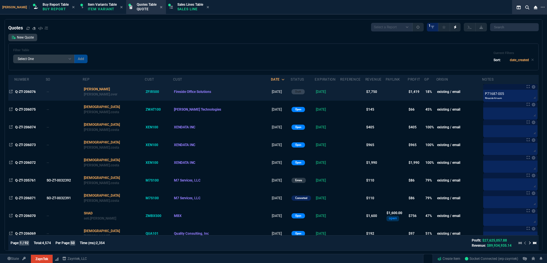
drag, startPoint x: 188, startPoint y: 48, endPoint x: 85, endPoint y: 91, distance: 111.9
click at [188, 48] on div "Filter Table Select One Add Filter () creator (creator) Cust (headers.customerN…" at bounding box center [273, 56] width 531 height 27
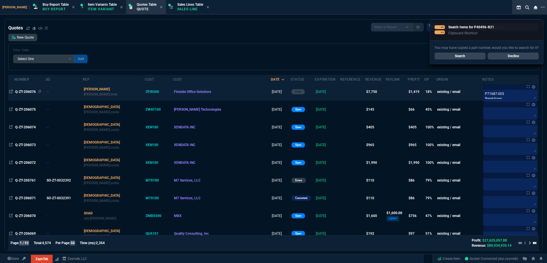
click at [33, 92] on span "Q-ZT-206076" at bounding box center [25, 92] width 21 height 4
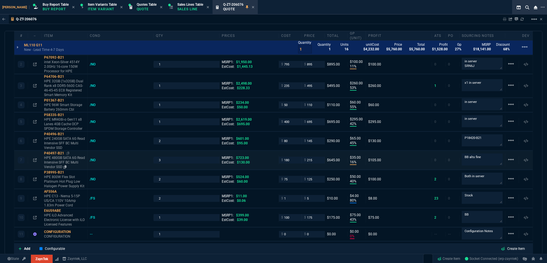
scroll to position [401, 0]
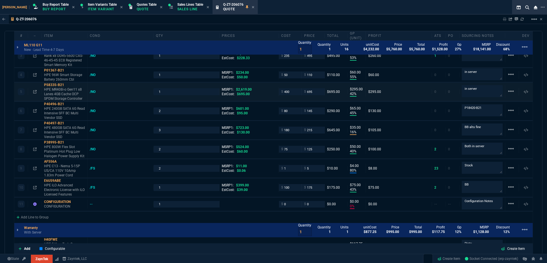
click at [68, 104] on icon at bounding box center [67, 103] width 3 height 3
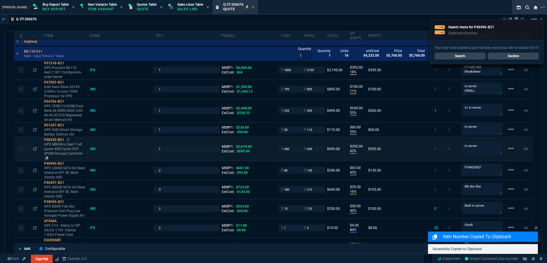
scroll to position [343, 0]
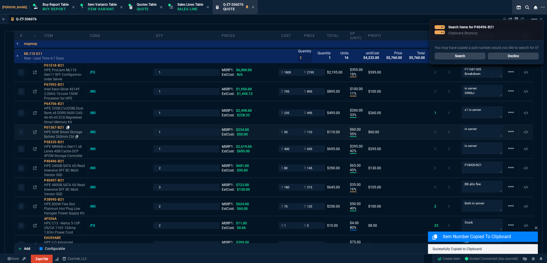
click at [68, 129] on icon at bounding box center [67, 127] width 3 height 3
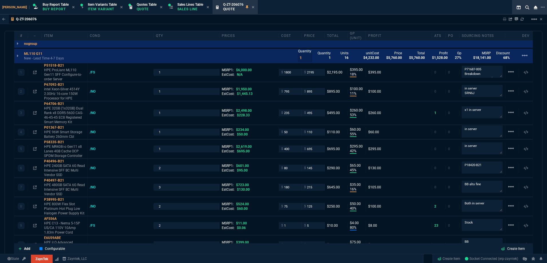
drag, startPoint x: 70, startPoint y: 67, endPoint x: 12, endPoint y: 70, distance: 57.6
click at [70, 67] on icon at bounding box center [67, 65] width 3 height 3
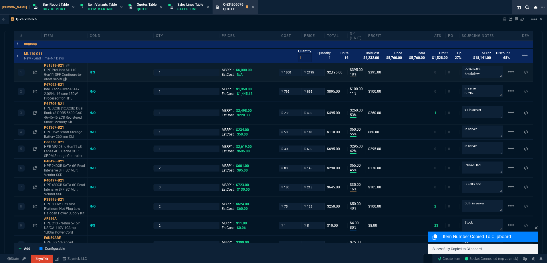
click at [54, 71] on p "HPE ProLiant ML110 Gen11 SFF Configure-to-order Server" at bounding box center [64, 75] width 41 height 14
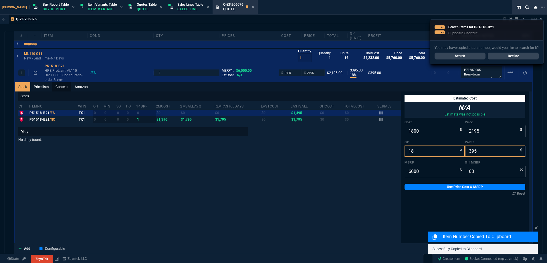
click at [60, 88] on link "Content" at bounding box center [61, 86] width 19 height 9
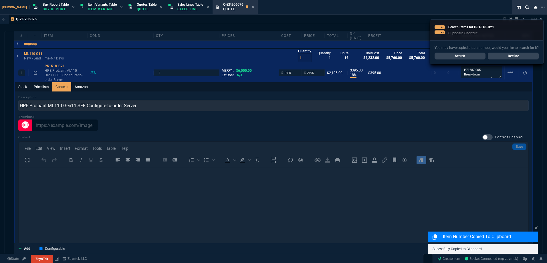
scroll to position [0, 0]
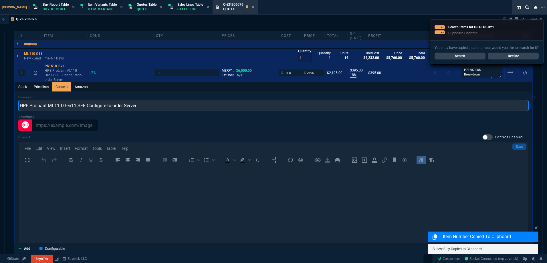
click at [78, 104] on input "HPE ProLiant ML110 Gen11 SFF Configure-to-order Server" at bounding box center [273, 105] width 511 height 11
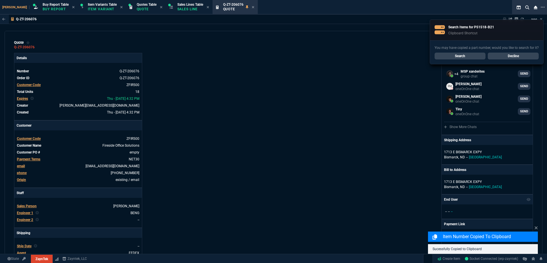
select select "1: BROV"
type input "HPE ProLiant ML110 Gen11 8SFF Configure-to-order Server"
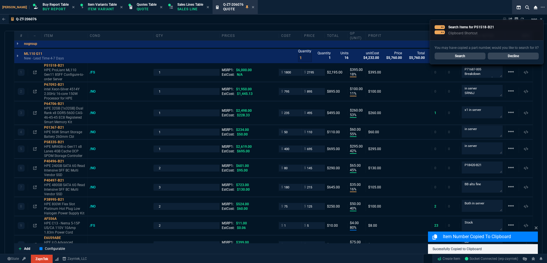
type input "18"
type input "395"
type input "63"
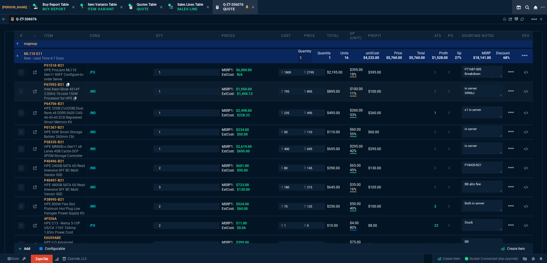
click at [67, 85] on icon at bounding box center [67, 84] width 3 height 3
click at [485, 94] on textarea "in server SRN6J" at bounding box center [482, 91] width 41 height 12
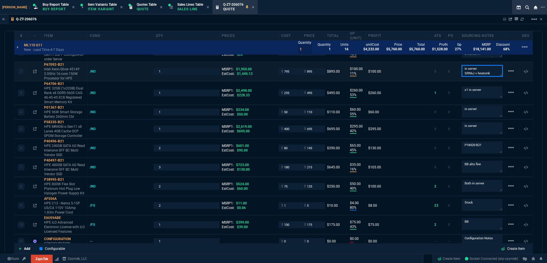
scroll to position [372, 0]
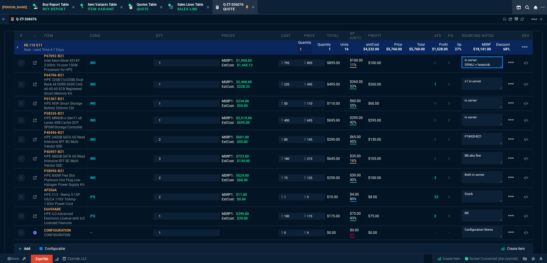
type textarea "in server SRN6J + heatsink"
click at [126, 22] on div "Q-ZT-206076 Sharing Q-ZT-206076 Link Dev Link Share on Teams linear_scale" at bounding box center [273, 19] width 547 height 9
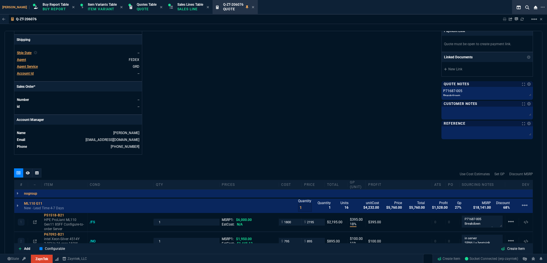
scroll to position [172, 0]
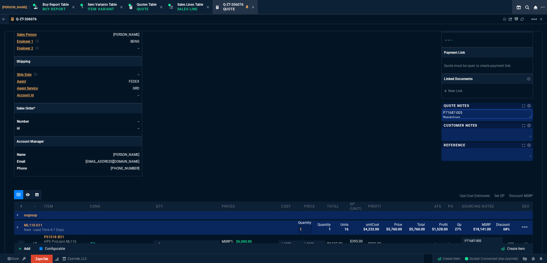
click at [461, 116] on textarea "P71687-005 Breakdown Remove 960 x2 and x1 memory" at bounding box center [487, 114] width 89 height 9
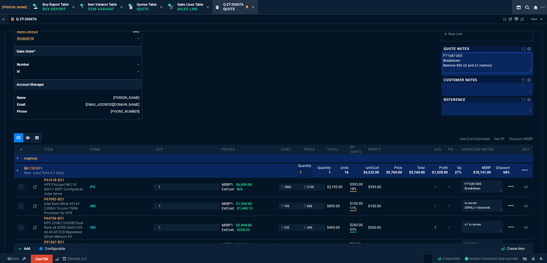
scroll to position [229, 0]
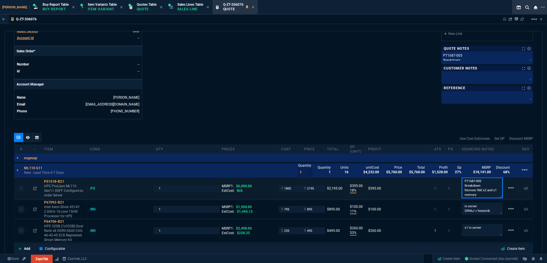
click at [480, 189] on textarea "P71687-005 Breakdown Remove 960 x2 and x1 memory" at bounding box center [482, 188] width 41 height 21
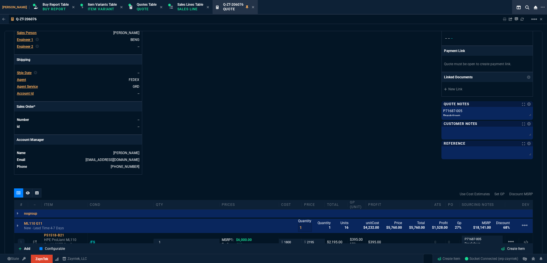
scroll to position [172, 0]
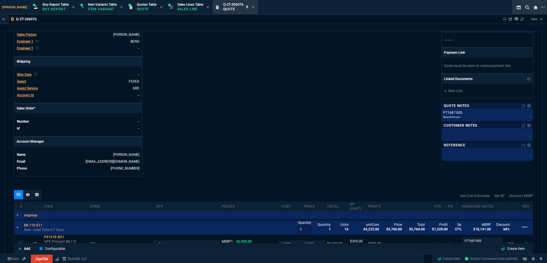
click at [484, 120] on div "P71687-005 Breakdown Remove 960 x2 and x1 memory P71687-005 Breakdown Remove 96…" at bounding box center [488, 115] width 92 height 13
click at [480, 115] on textarea "P71687-005 Breakdown Remove 960 x2 and x1 memory" at bounding box center [487, 114] width 89 height 9
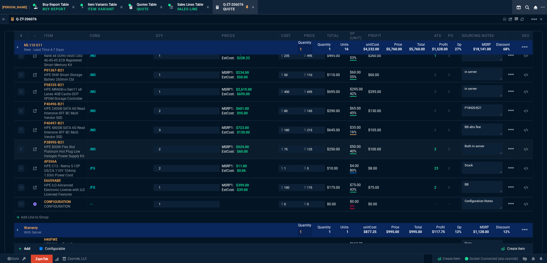
scroll to position [515, 0]
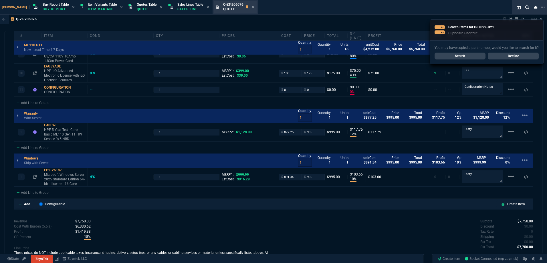
drag, startPoint x: 175, startPoint y: 10, endPoint x: 246, endPoint y: 9, distance: 71.3
click at [177, 10] on p "Sales Line" at bounding box center [190, 9] width 26 height 5
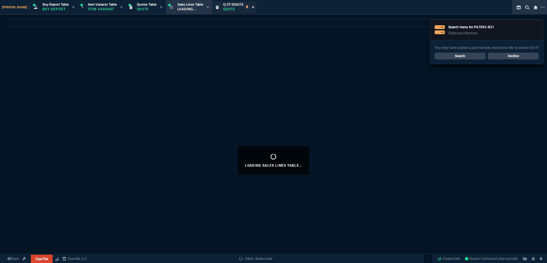
click at [244, 7] on div "Q-ZT-206076 Quote" at bounding box center [235, 7] width 43 height 12
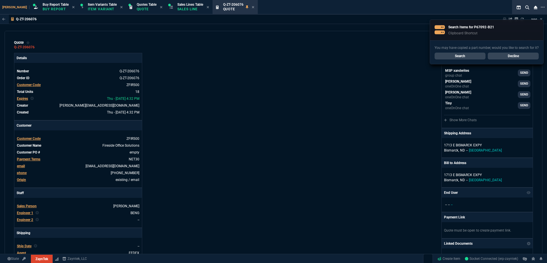
type input "18"
type input "395"
type input "11"
type input "100"
type input "1950"
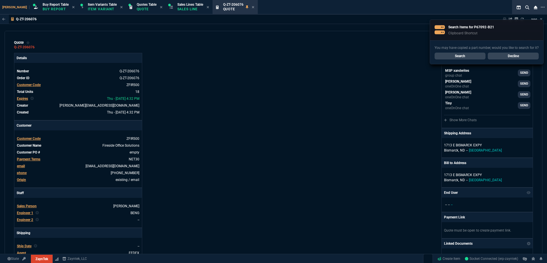
type input "53"
type input "260"
type input "2498"
type input "55"
type input "60"
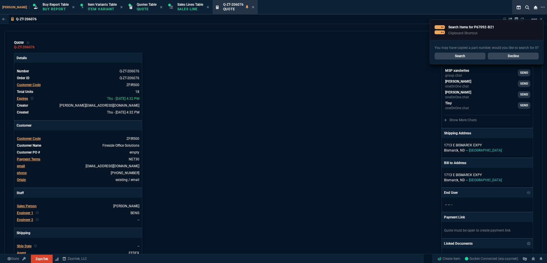
type input "234"
type input "42"
type input "295"
type input "2619"
type input "45"
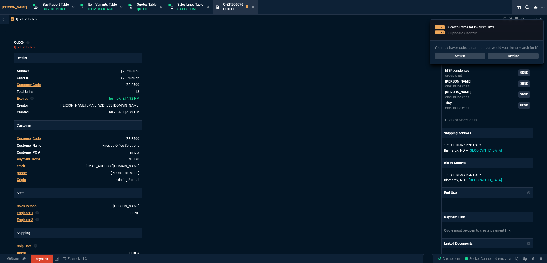
type input "65"
type input "601"
type input "16"
type input "35"
type input "723"
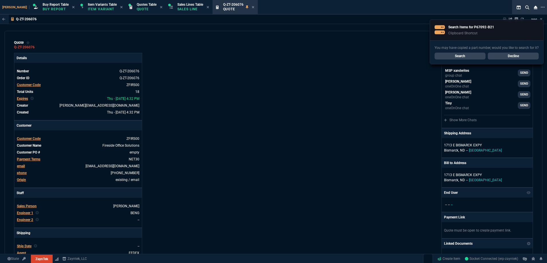
type input "40"
type input "50"
type input "524"
type input "80"
type input "4"
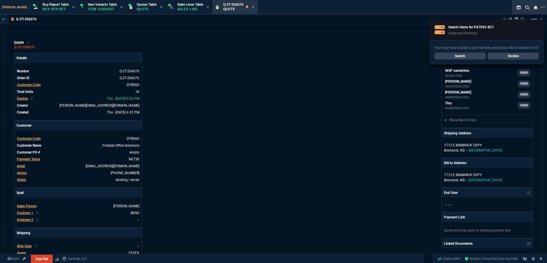
type input "11"
type input "43"
type input "75"
type input "399"
type input "0"
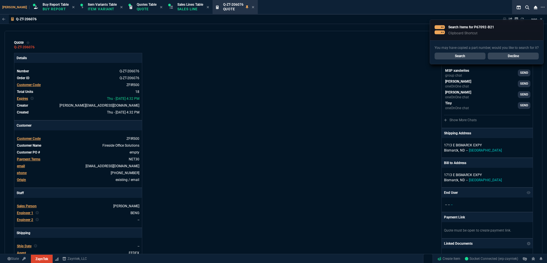
type input "0"
type input "12"
type input "118"
type input "10"
type input "104"
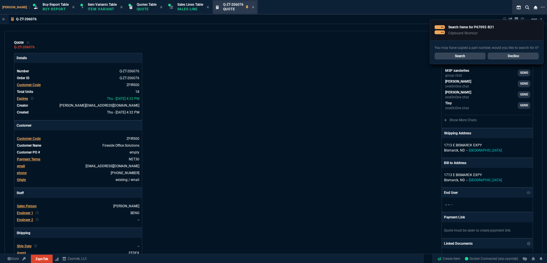
type input "63"
type input "54"
type input "80"
type input "53"
type input "73"
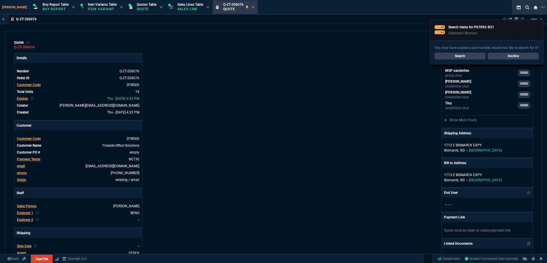
type input "76"
type input "70"
type input "76"
type input "55"
type input "56"
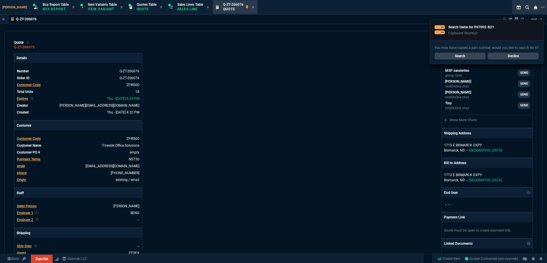
type input "12"
type input "0"
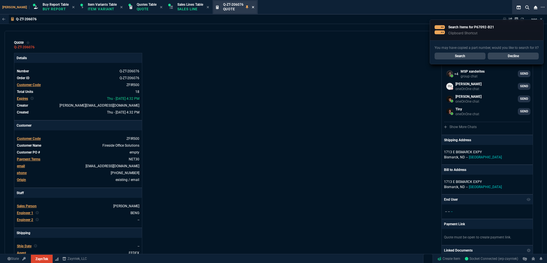
click at [252, 6] on icon at bounding box center [253, 6] width 3 height 3
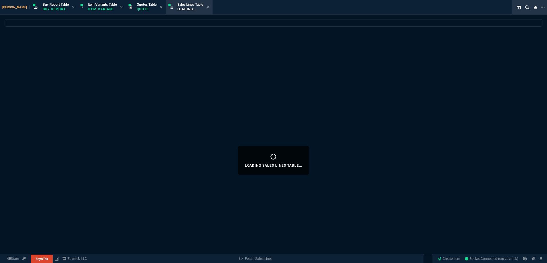
select select
